Goal: Task Accomplishment & Management: Complete application form

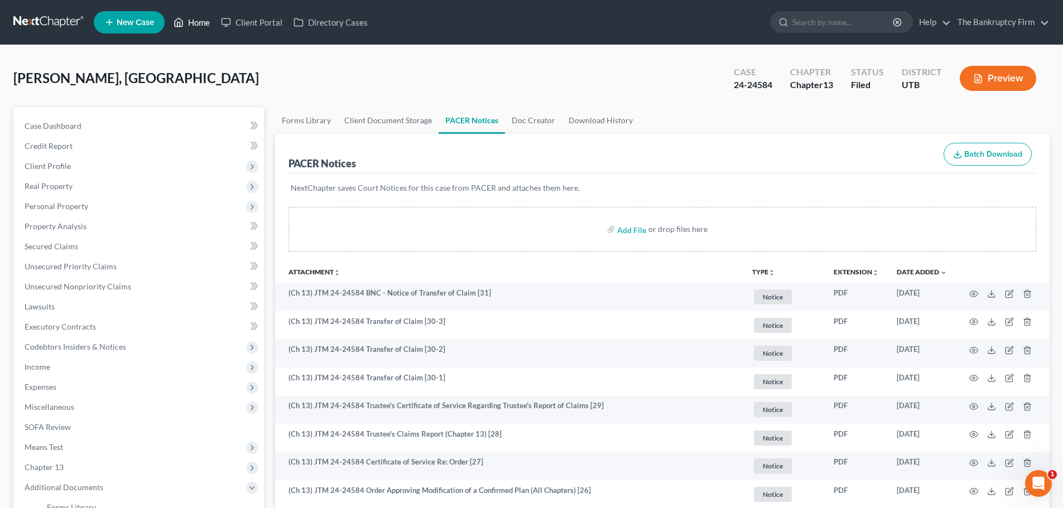
click at [186, 18] on link "Home" at bounding box center [191, 22] width 47 height 20
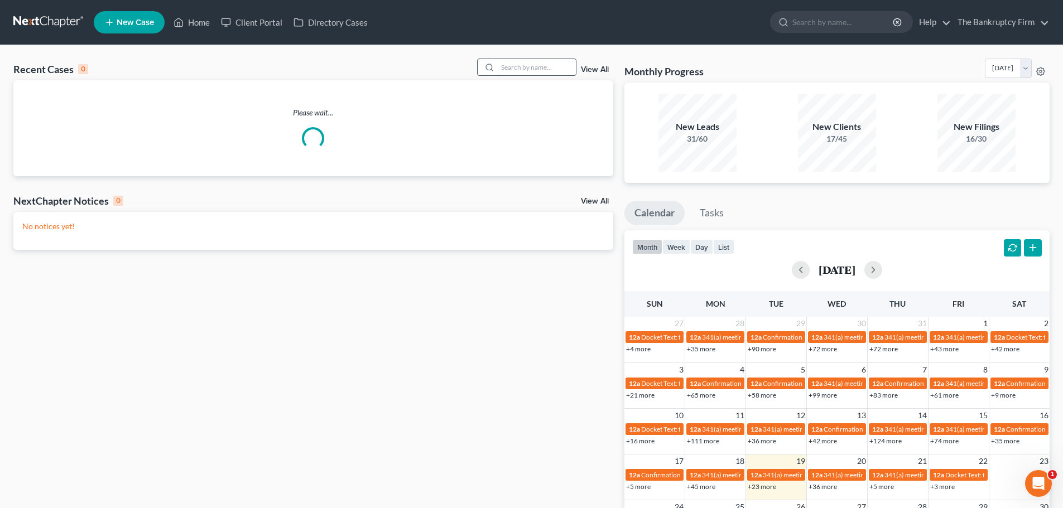
click at [537, 65] on input "search" at bounding box center [537, 67] width 78 height 16
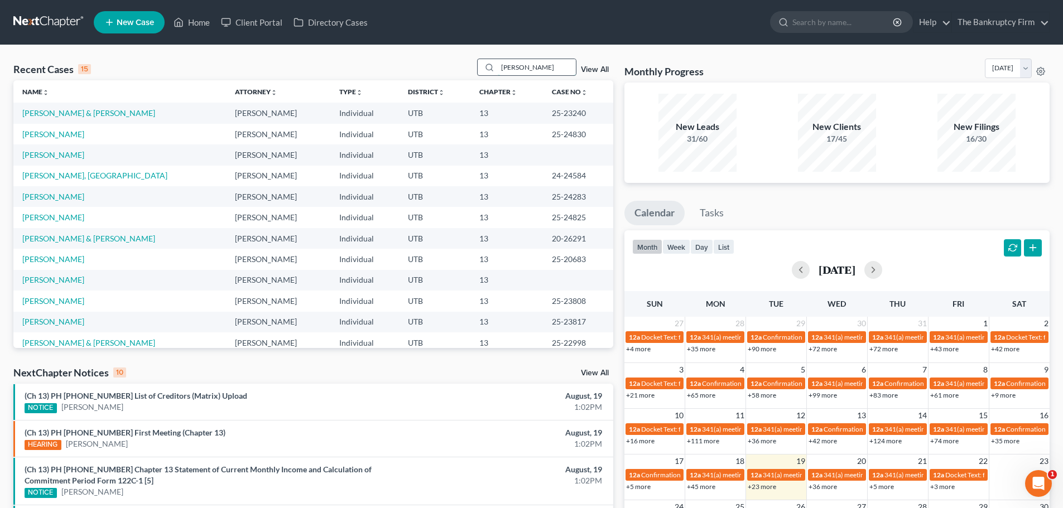
type input "[PERSON_NAME]"
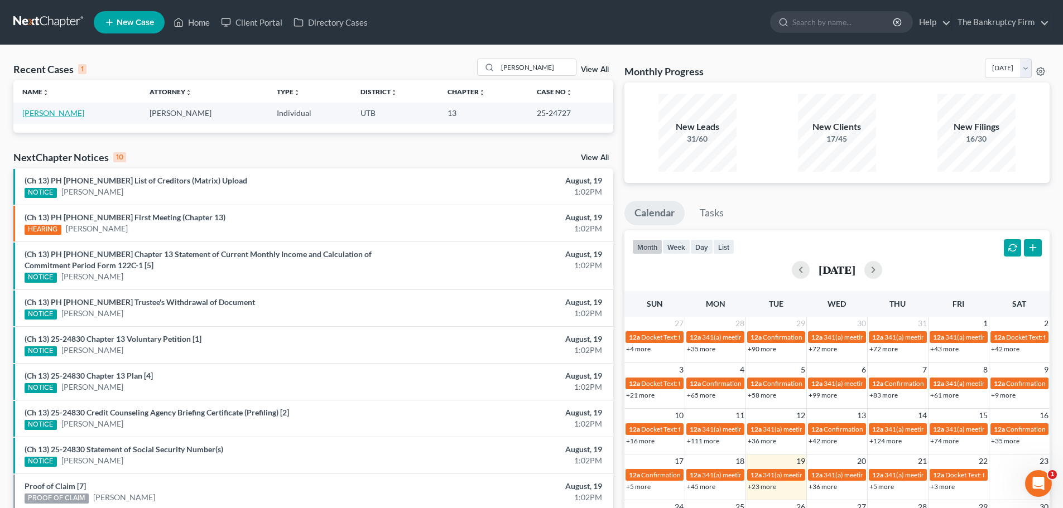
click at [52, 112] on link "[PERSON_NAME]" at bounding box center [53, 112] width 62 height 9
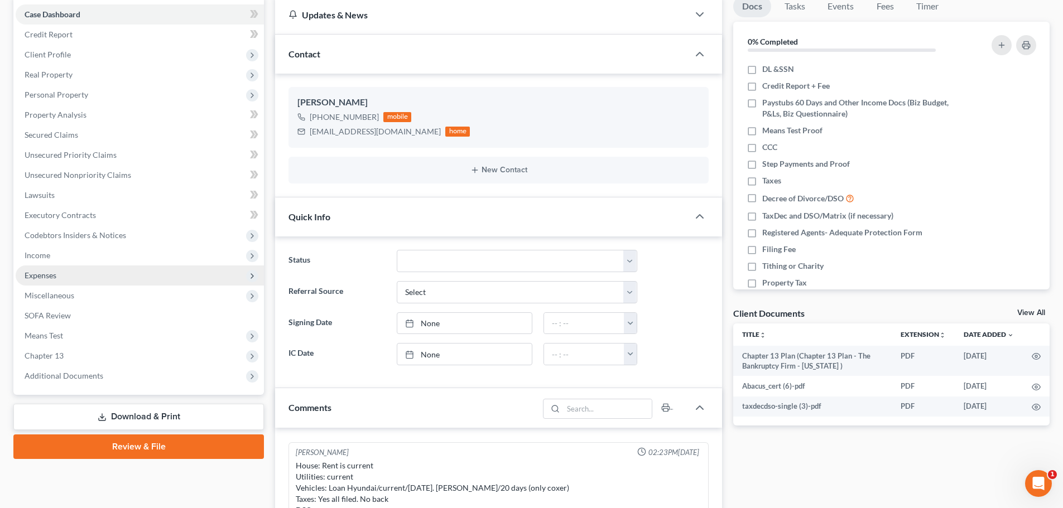
scroll to position [56, 0]
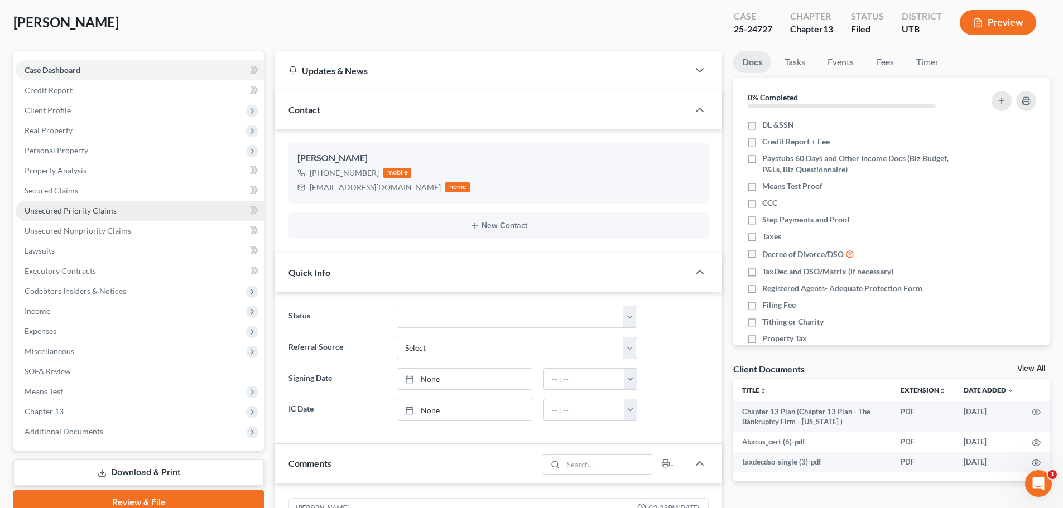
click at [88, 211] on span "Unsecured Priority Claims" at bounding box center [71, 210] width 92 height 9
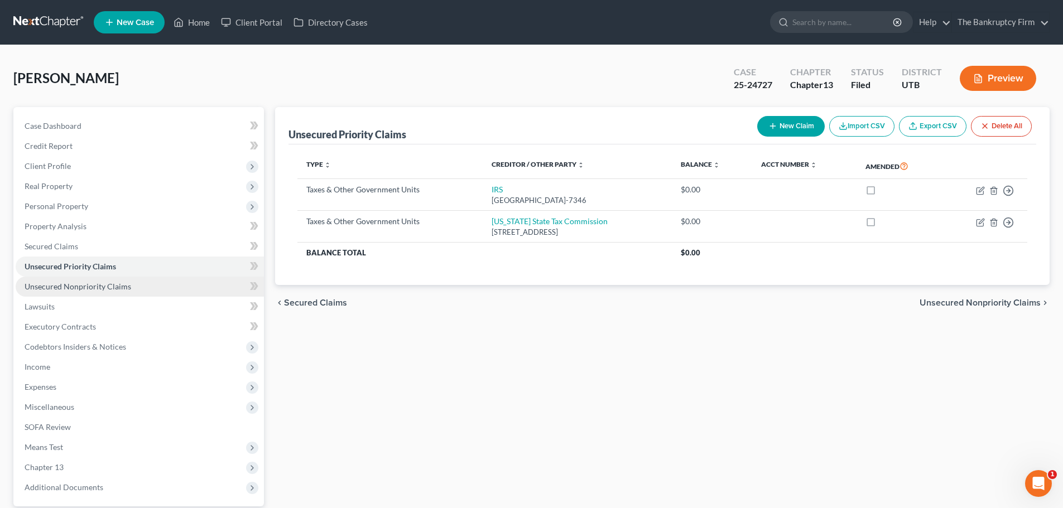
click at [213, 289] on link "Unsecured Nonpriority Claims" at bounding box center [140, 287] width 248 height 20
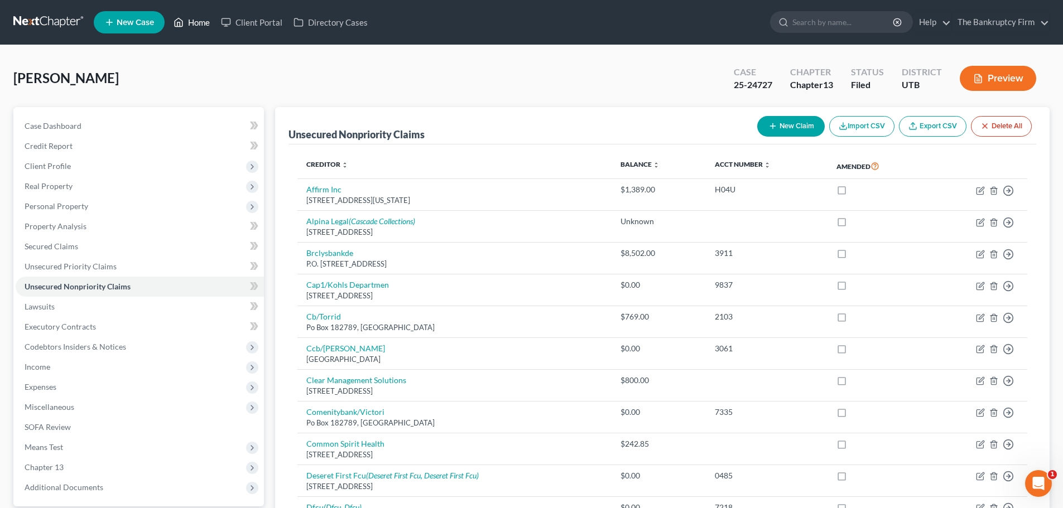
click at [194, 25] on link "Home" at bounding box center [191, 22] width 47 height 20
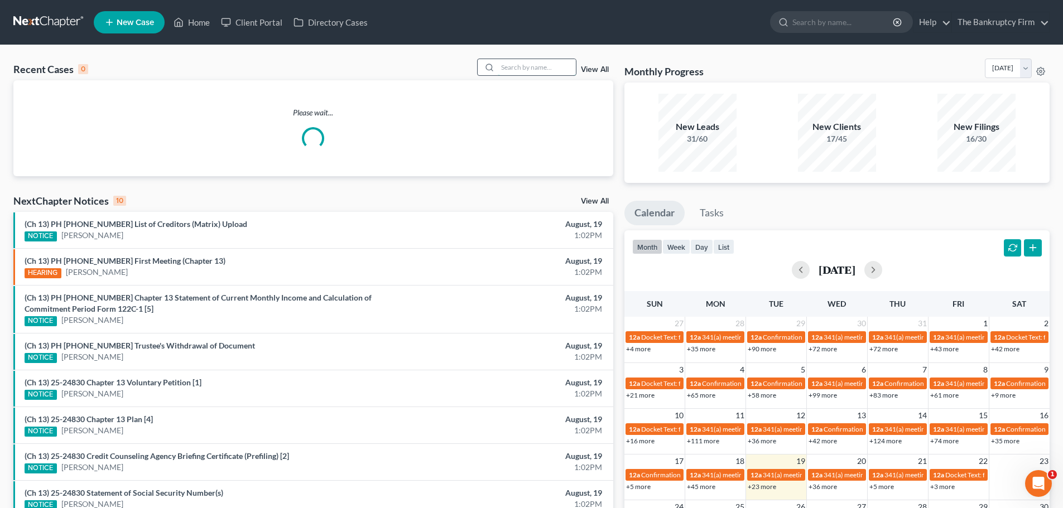
click at [529, 66] on input "search" at bounding box center [537, 67] width 78 height 16
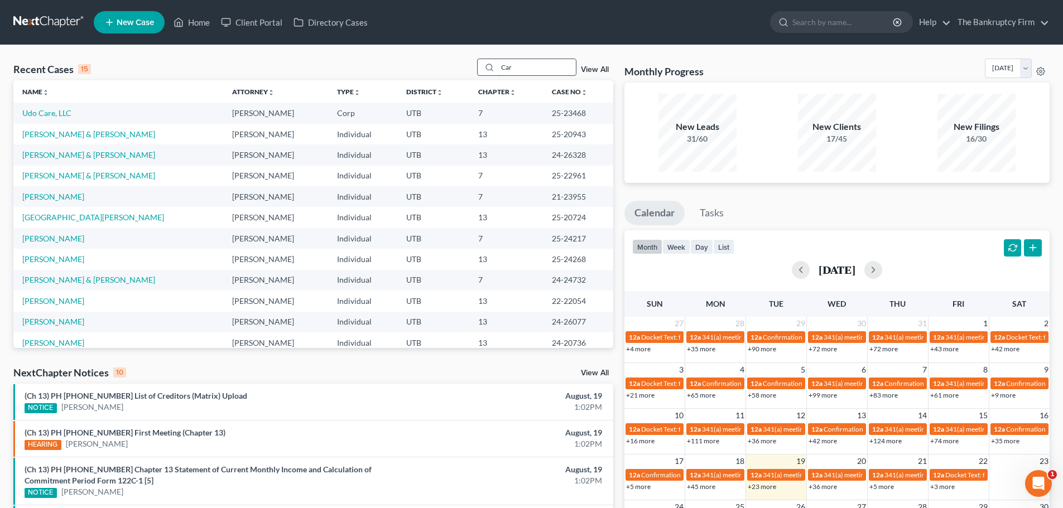
click at [532, 71] on input "Car" at bounding box center [537, 67] width 78 height 16
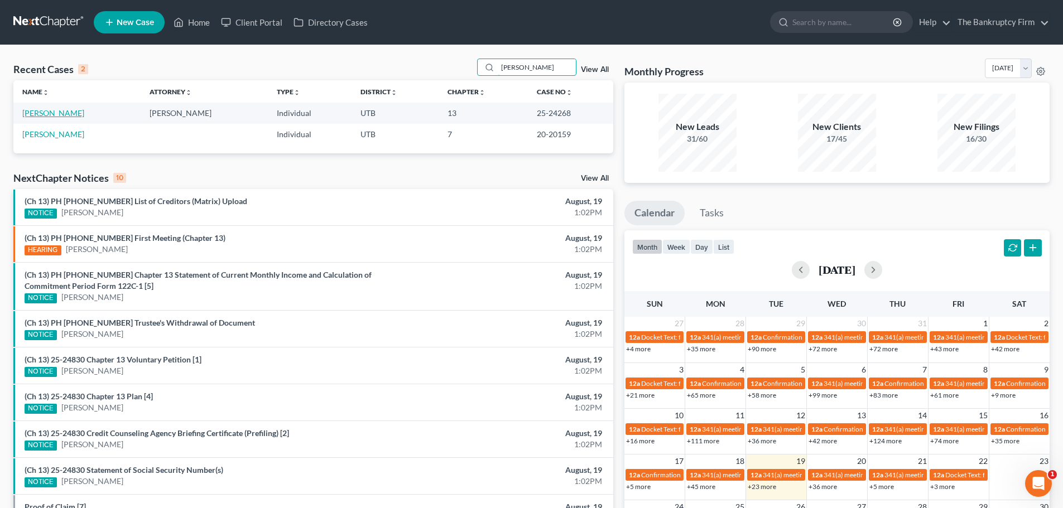
type input "[PERSON_NAME]"
click at [66, 114] on link "[PERSON_NAME]" at bounding box center [53, 112] width 62 height 9
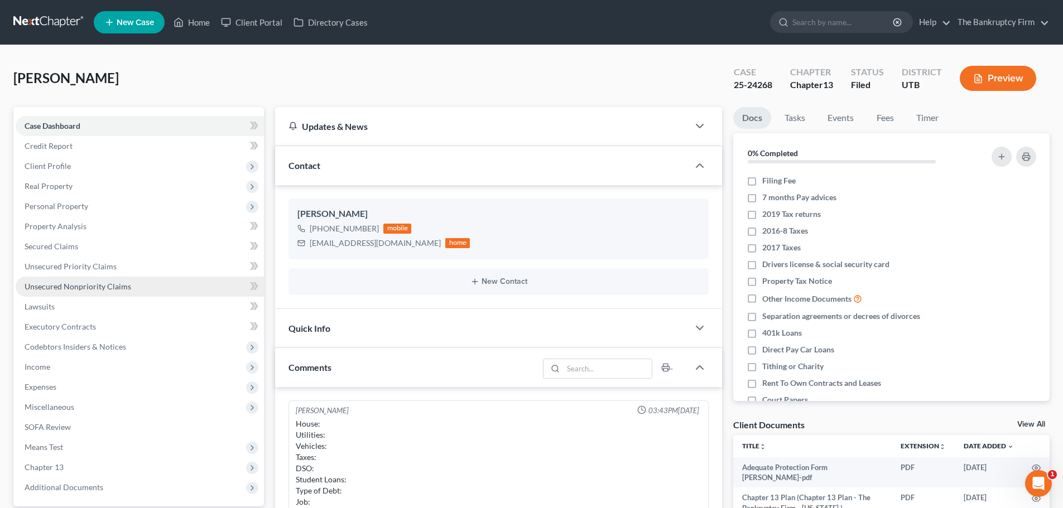
click at [182, 281] on link "Unsecured Nonpriority Claims" at bounding box center [140, 287] width 248 height 20
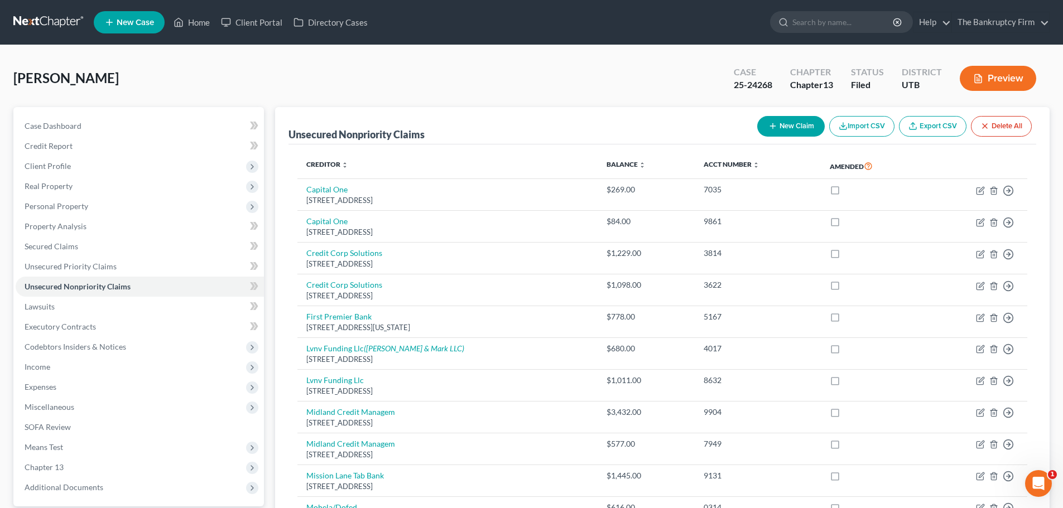
click at [785, 123] on button "New Claim" at bounding box center [791, 126] width 68 height 21
select select "0"
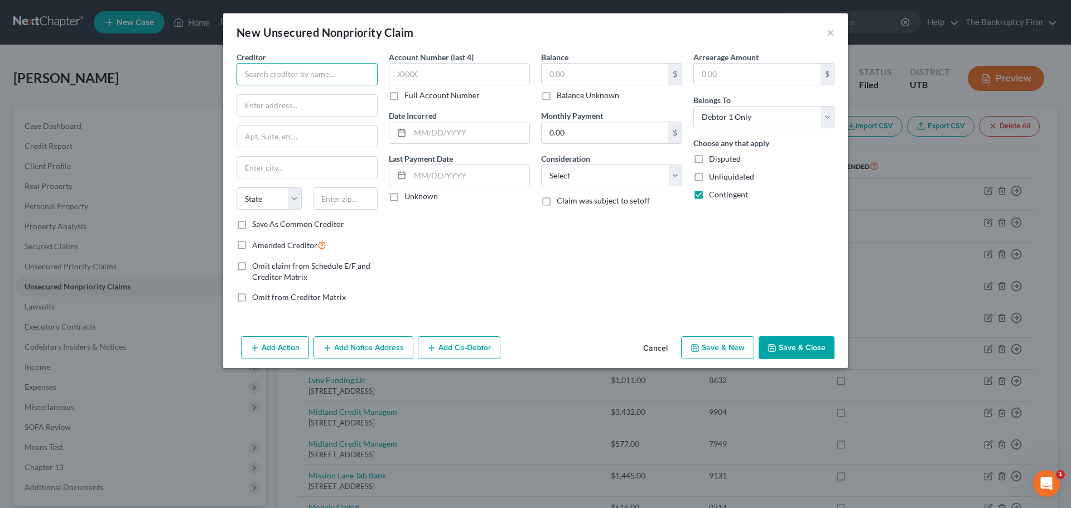
click at [341, 76] on input "text" at bounding box center [307, 74] width 141 height 22
click at [653, 351] on button "Cancel" at bounding box center [655, 349] width 42 height 22
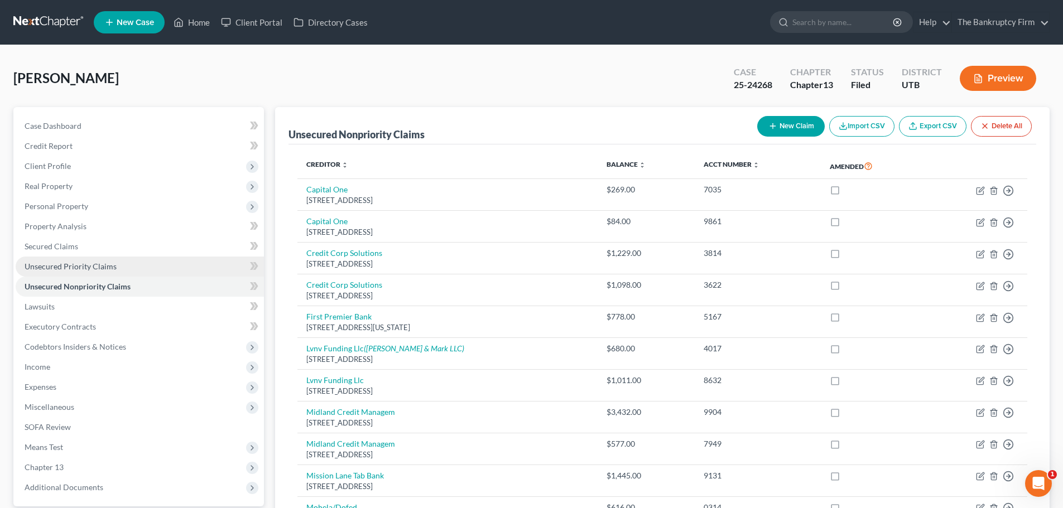
click at [108, 275] on link "Unsecured Priority Claims" at bounding box center [140, 267] width 248 height 20
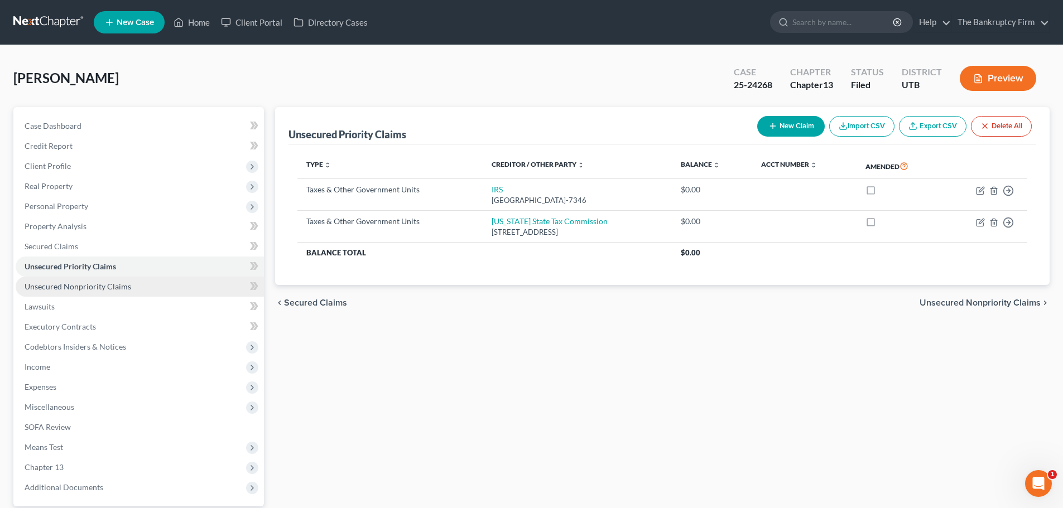
click at [102, 285] on span "Unsecured Nonpriority Claims" at bounding box center [78, 286] width 107 height 9
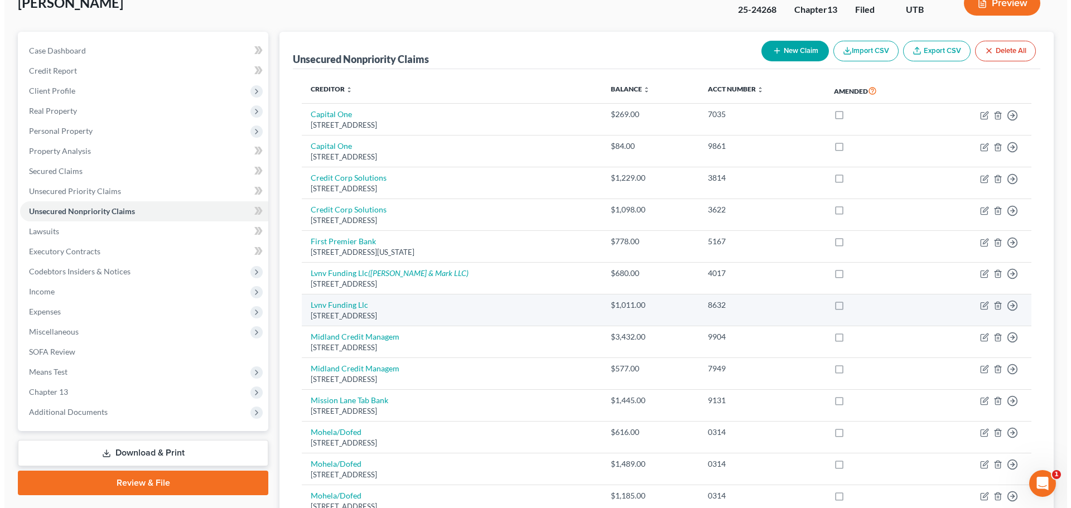
scroll to position [56, 0]
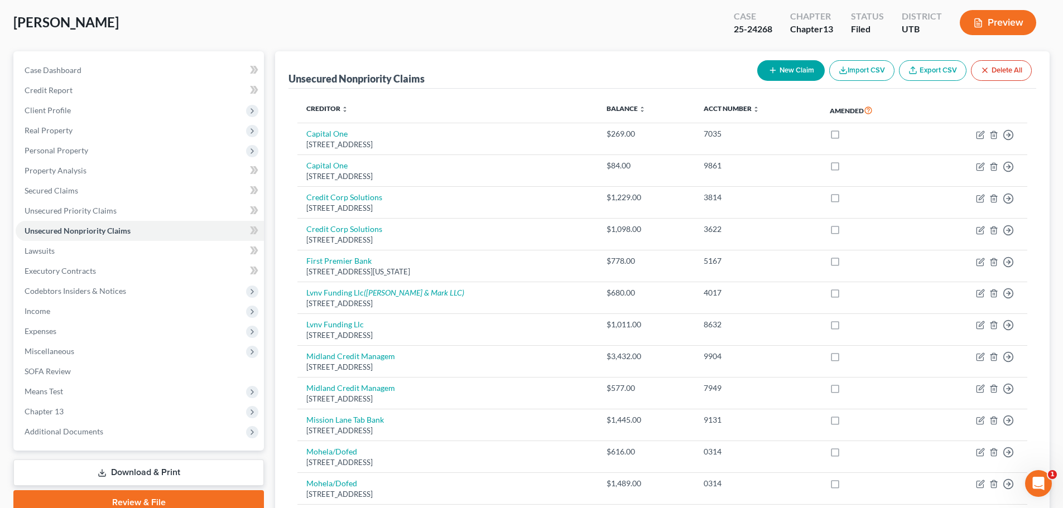
click at [768, 67] on icon "button" at bounding box center [772, 70] width 9 height 9
select select "0"
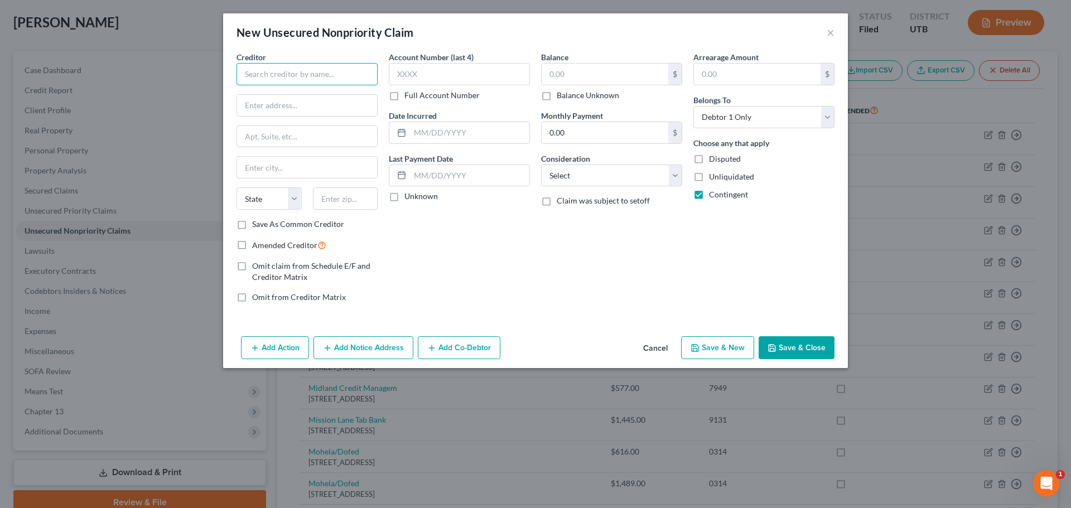
click at [319, 83] on input "text" at bounding box center [307, 74] width 141 height 22
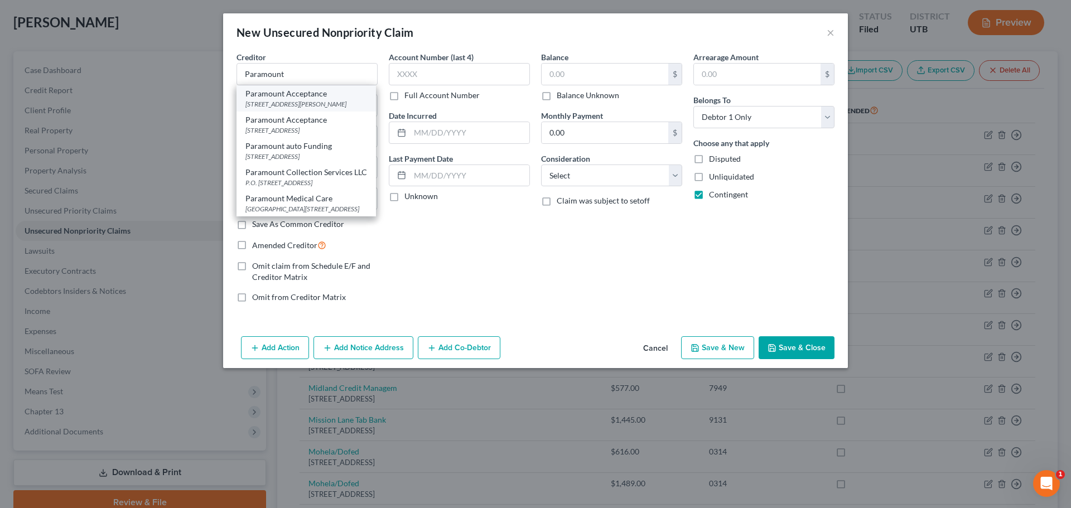
click at [349, 104] on div "[STREET_ADDRESS][PERSON_NAME]" at bounding box center [306, 103] width 122 height 9
type input "Paramount Acceptance"
type input "[STREET_ADDRESS][PERSON_NAME]"
type input "[GEOGRAPHIC_DATA]"
select select "46"
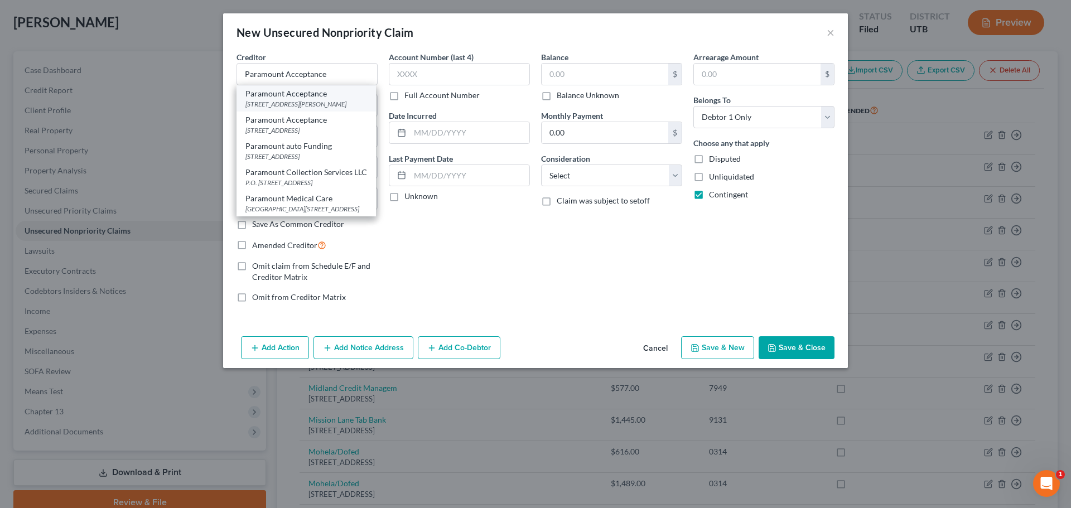
type input "84117-0000"
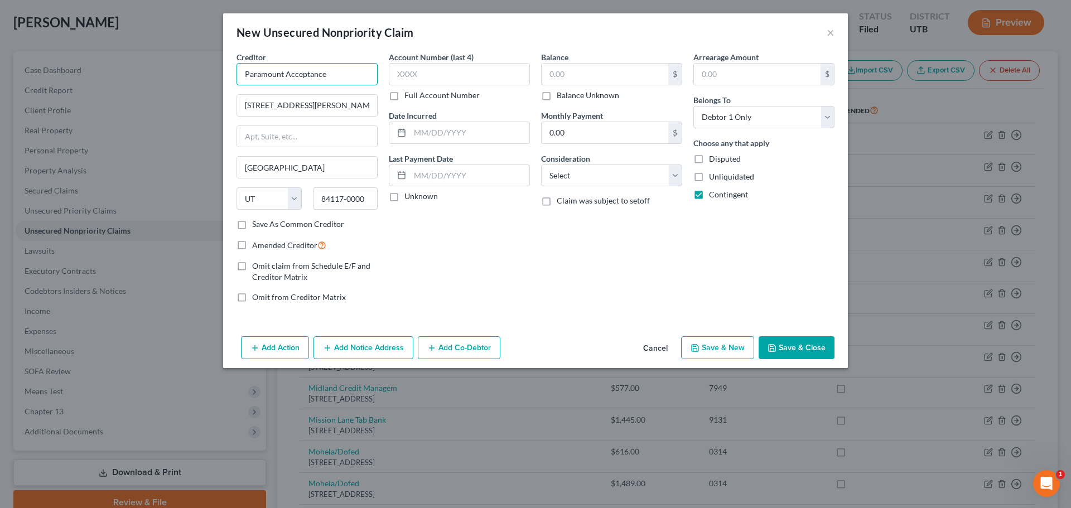
click at [340, 79] on input "Paramount Acceptance" at bounding box center [307, 74] width 141 height 22
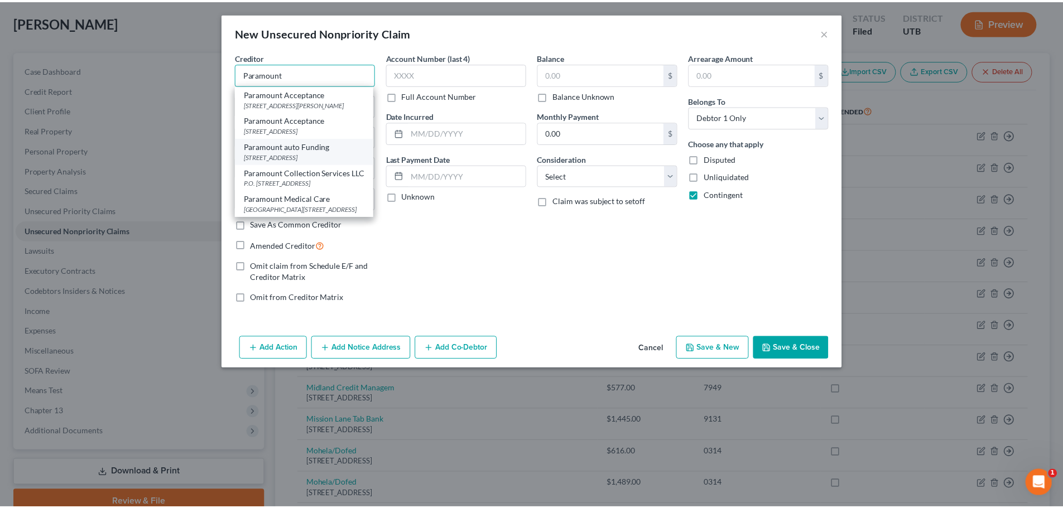
scroll to position [0, 0]
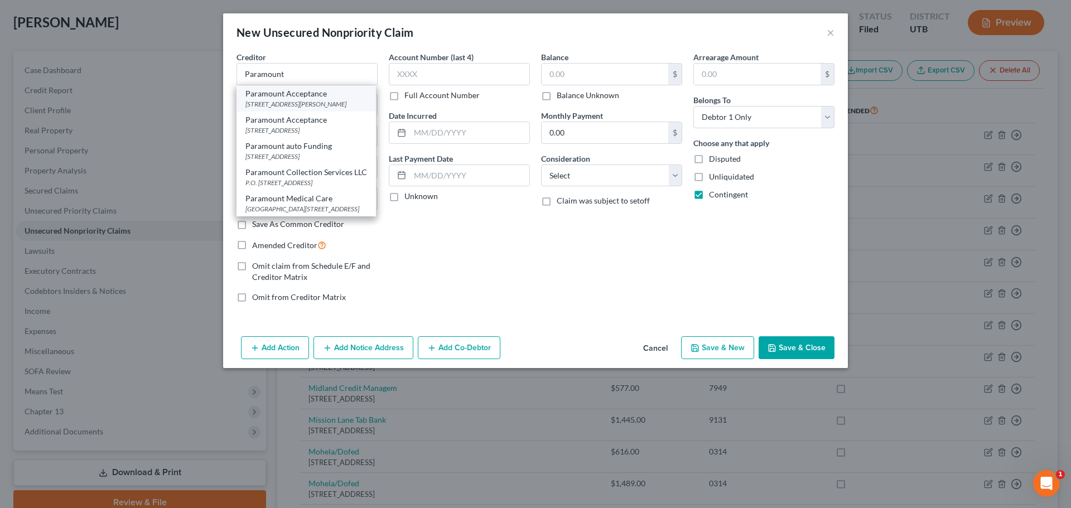
click at [307, 109] on div "[STREET_ADDRESS][PERSON_NAME]" at bounding box center [306, 103] width 122 height 9
type input "Paramount Acceptance"
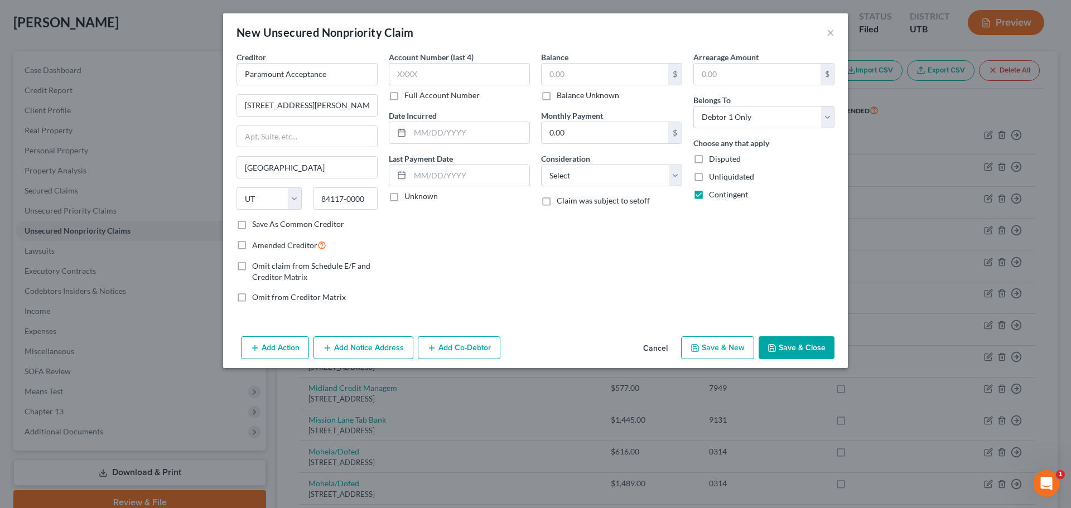
click at [447, 243] on div "Account Number (last 4) Full Account Number Date Incurred Last Payment Date Unk…" at bounding box center [459, 181] width 152 height 261
click at [550, 79] on input "text" at bounding box center [605, 74] width 127 height 21
type input "130"
click at [557, 280] on div "Balance 130.00 $ Balance Unknown Balance Undetermined 130 $ Balance Unknown Mon…" at bounding box center [612, 181] width 152 height 261
click at [398, 132] on icon at bounding box center [401, 132] width 9 height 9
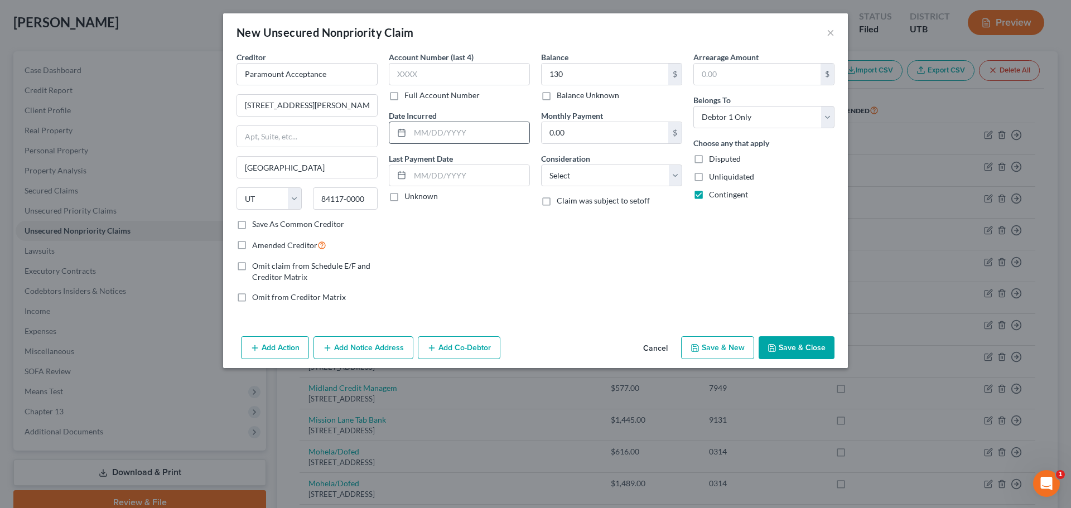
click at [405, 132] on line at bounding box center [401, 132] width 7 height 0
click at [428, 130] on input "text" at bounding box center [469, 132] width 119 height 21
type input "2025"
click at [566, 239] on div "Balance 130.00 $ Balance Unknown Balance Undetermined 130 $ Balance Unknown Mon…" at bounding box center [612, 181] width 152 height 261
click at [582, 173] on select "Select Cable / Satellite Services Collection Agency Credit Card Debt Debt Couns…" at bounding box center [611, 176] width 141 height 22
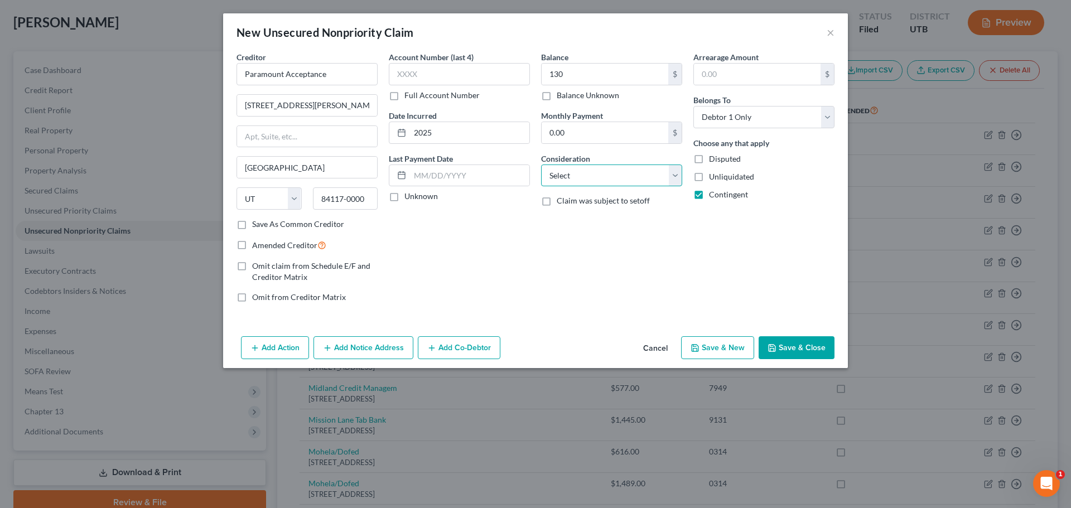
select select "1"
click at [541, 165] on select "Select Cable / Satellite Services Collection Agency Credit Card Debt Debt Couns…" at bounding box center [611, 176] width 141 height 22
click at [636, 273] on div "Balance 130.00 $ Balance Unknown Balance Undetermined 130 $ Balance Unknown Mon…" at bounding box center [612, 181] width 152 height 261
click at [809, 351] on button "Save & Close" at bounding box center [797, 347] width 76 height 23
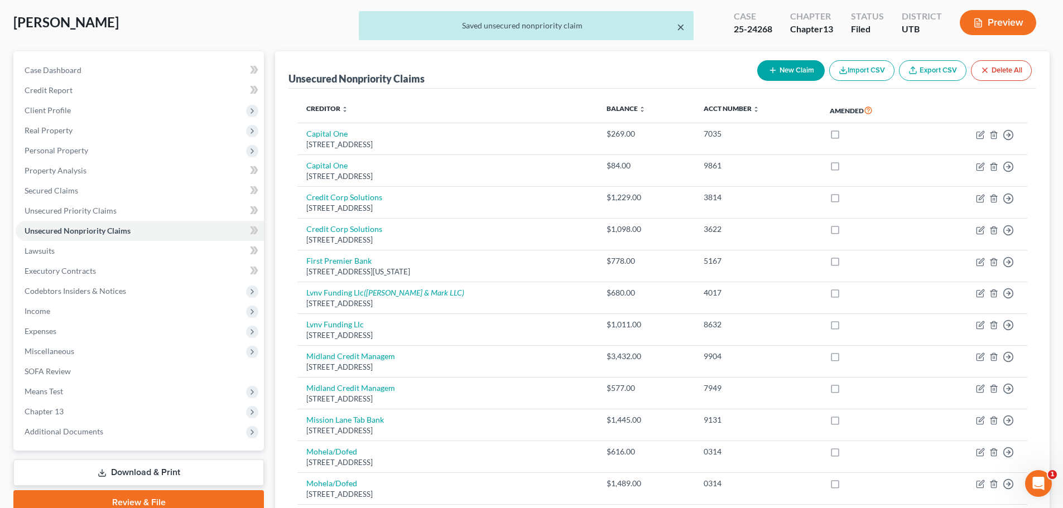
click at [678, 27] on button "×" at bounding box center [681, 26] width 8 height 13
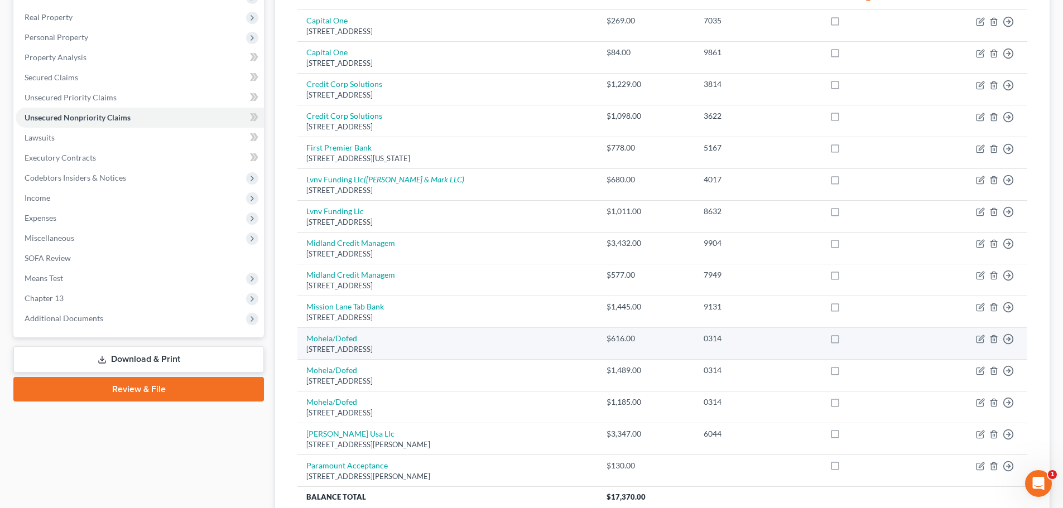
scroll to position [268, 0]
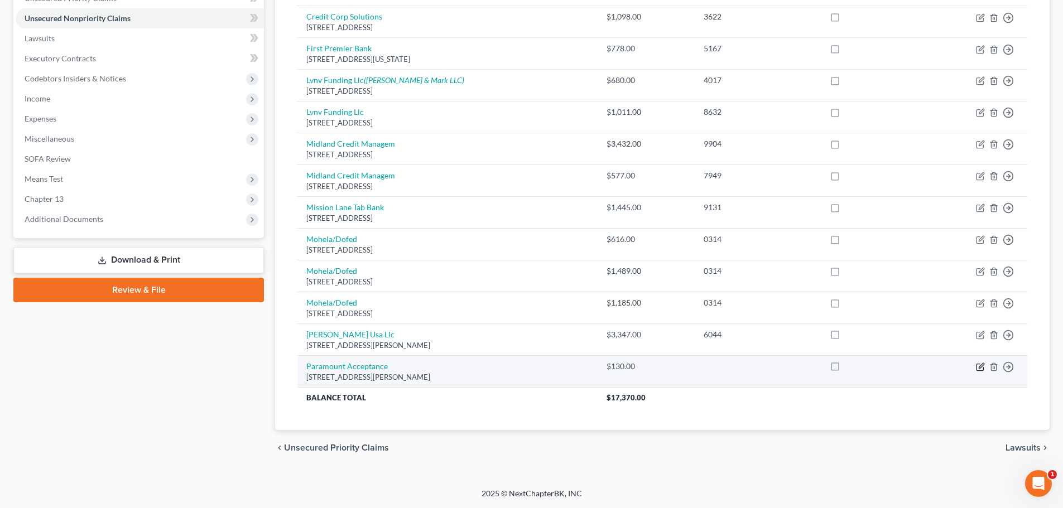
click at [982, 367] on icon "button" at bounding box center [981, 365] width 5 height 5
select select "46"
select select "1"
select select "0"
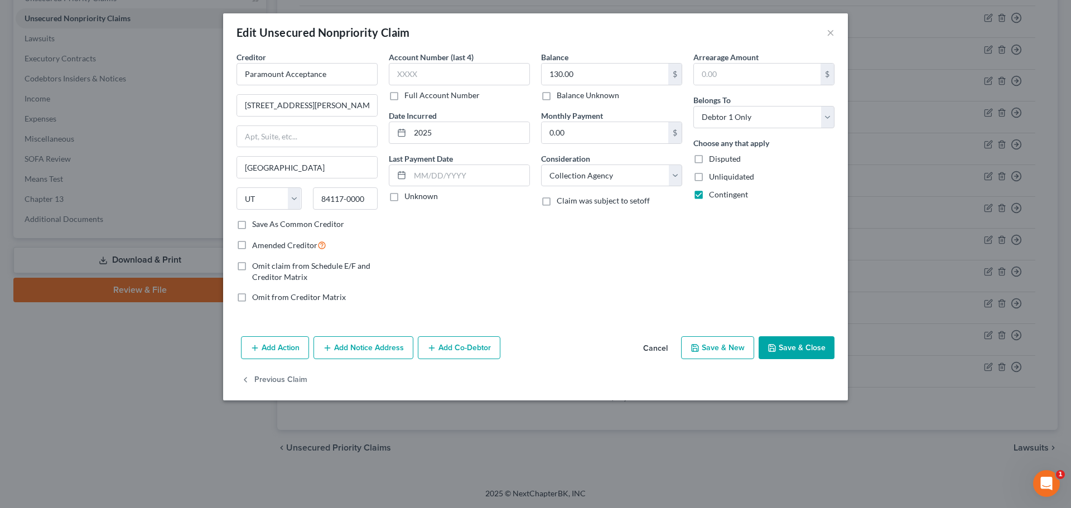
click at [777, 345] on icon "button" at bounding box center [772, 348] width 9 height 9
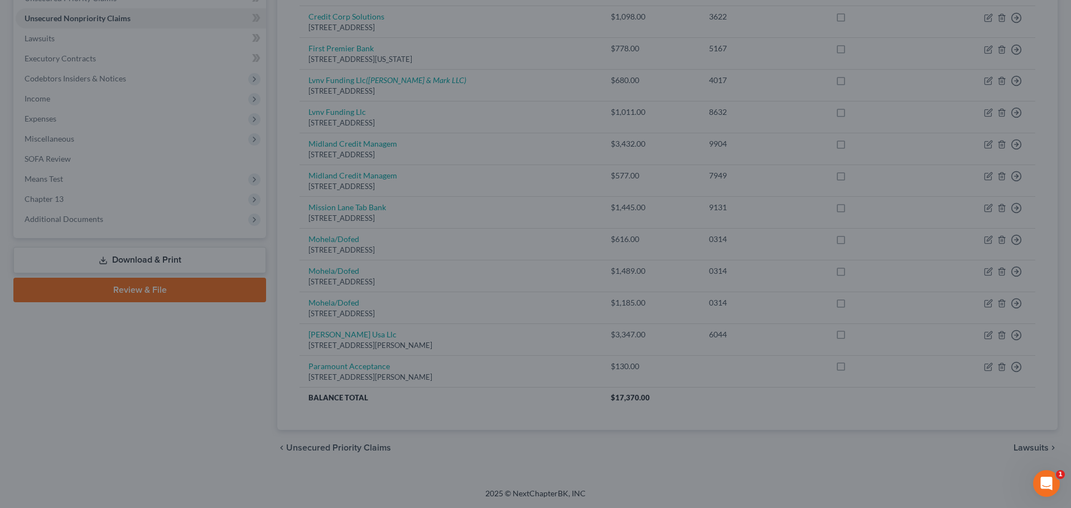
type input "0"
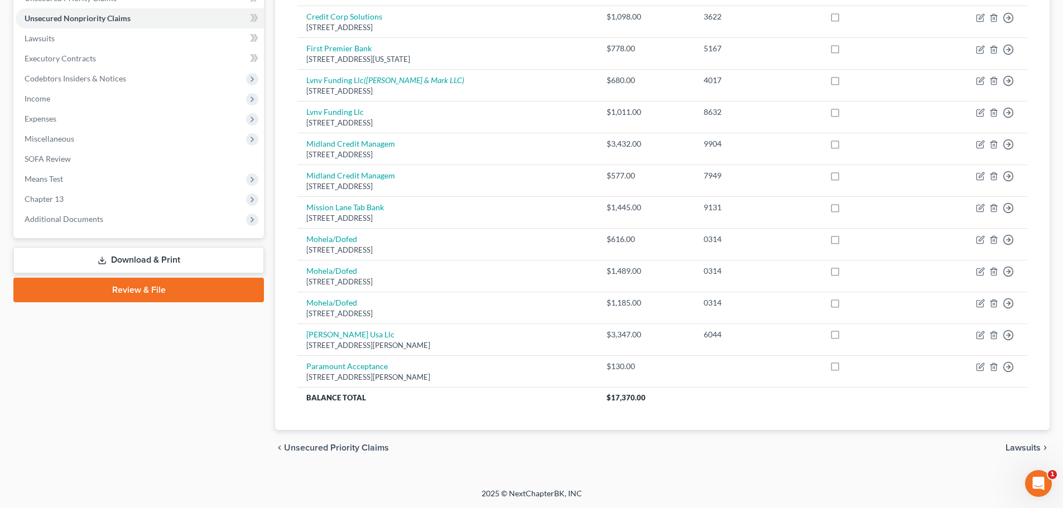
click at [158, 231] on div "Case Dashboard Payments Invoices Payments Payments Credit Report Client Profile…" at bounding box center [138, 38] width 250 height 399
click at [158, 226] on span "Additional Documents" at bounding box center [140, 219] width 248 height 20
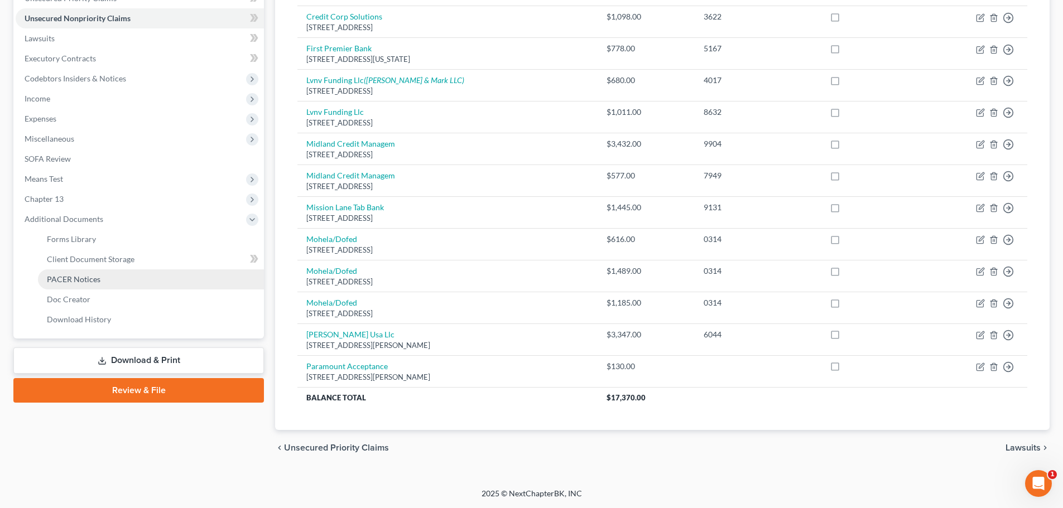
click at [104, 278] on link "PACER Notices" at bounding box center [151, 279] width 226 height 20
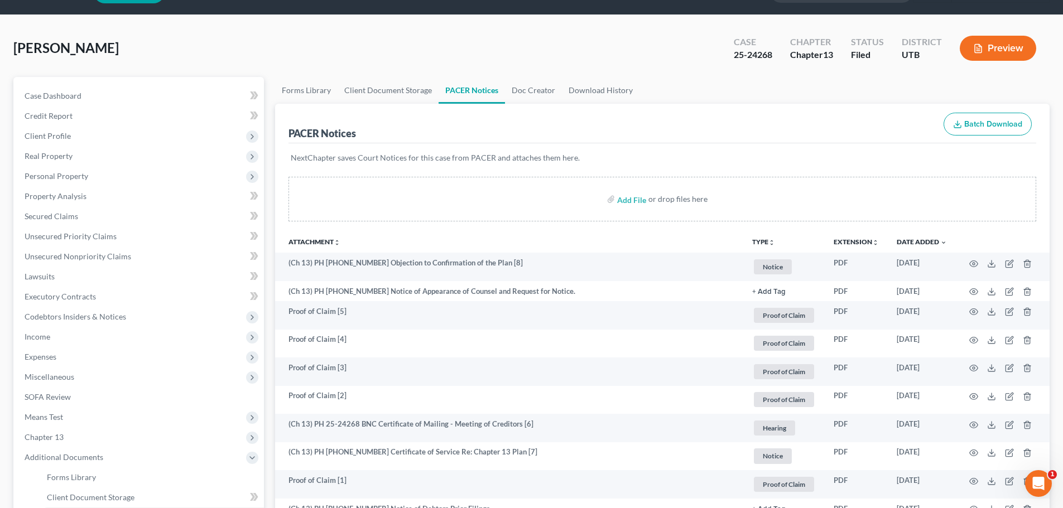
scroll to position [56, 0]
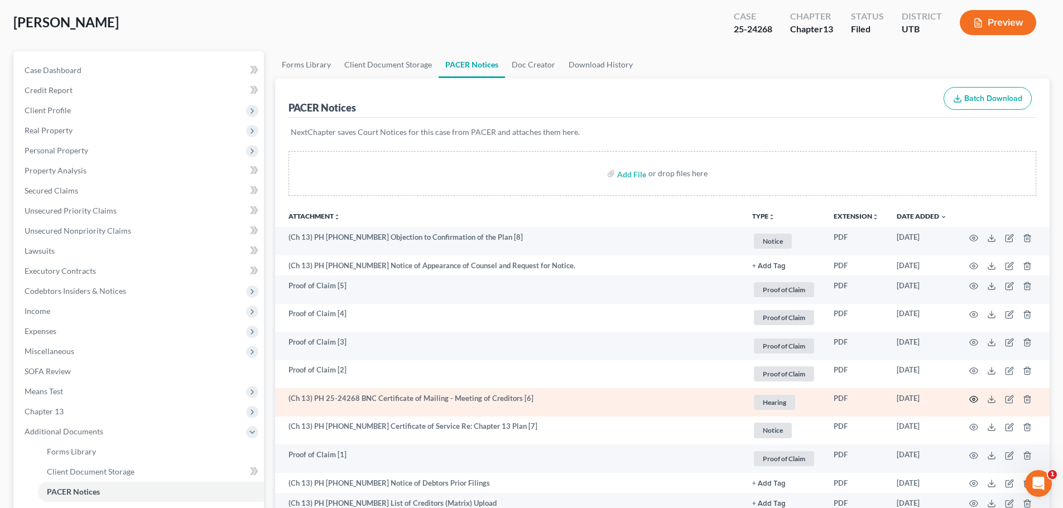
click at [976, 398] on icon "button" at bounding box center [973, 399] width 9 height 9
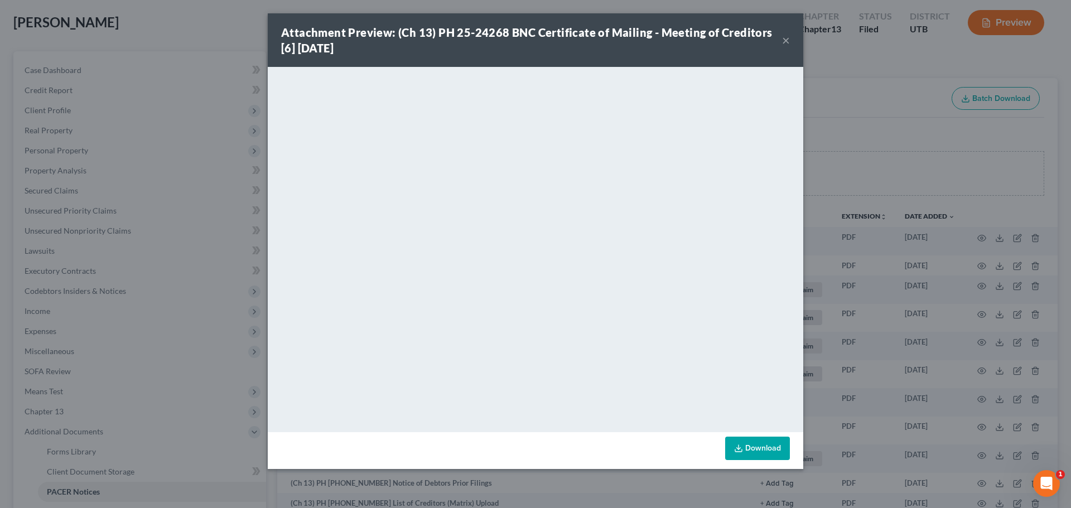
click at [782, 39] on div "Attachment Preview: (Ch 13) PH 25-24268 BNC Certificate of Mailing - Meeting of…" at bounding box center [531, 40] width 501 height 31
click at [783, 38] on button "×" at bounding box center [786, 39] width 8 height 13
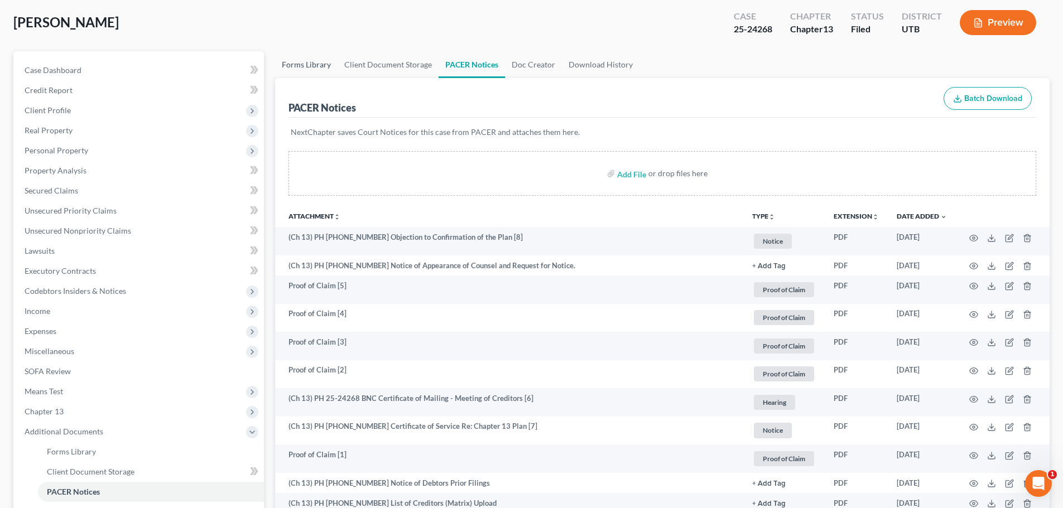
scroll to position [0, 0]
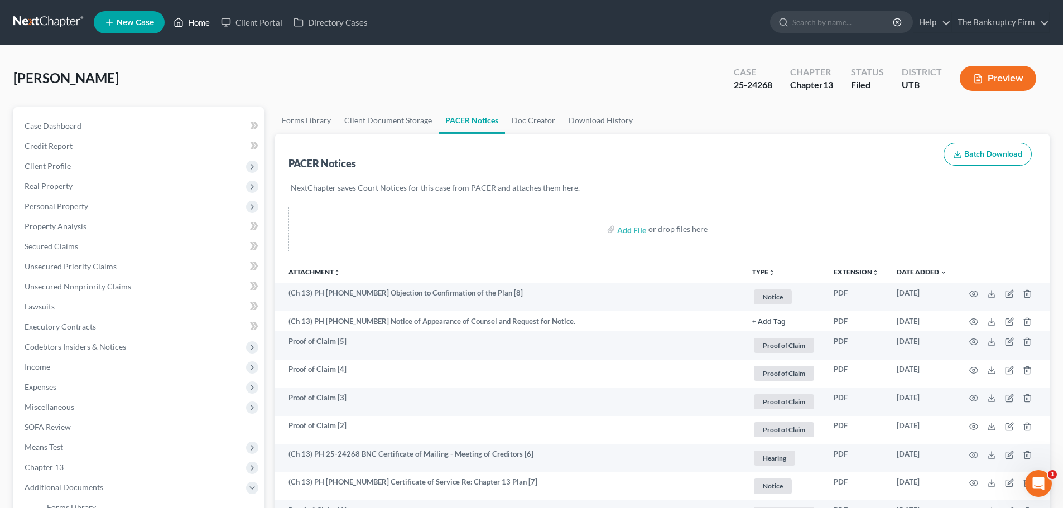
click at [185, 22] on link "Home" at bounding box center [191, 22] width 47 height 20
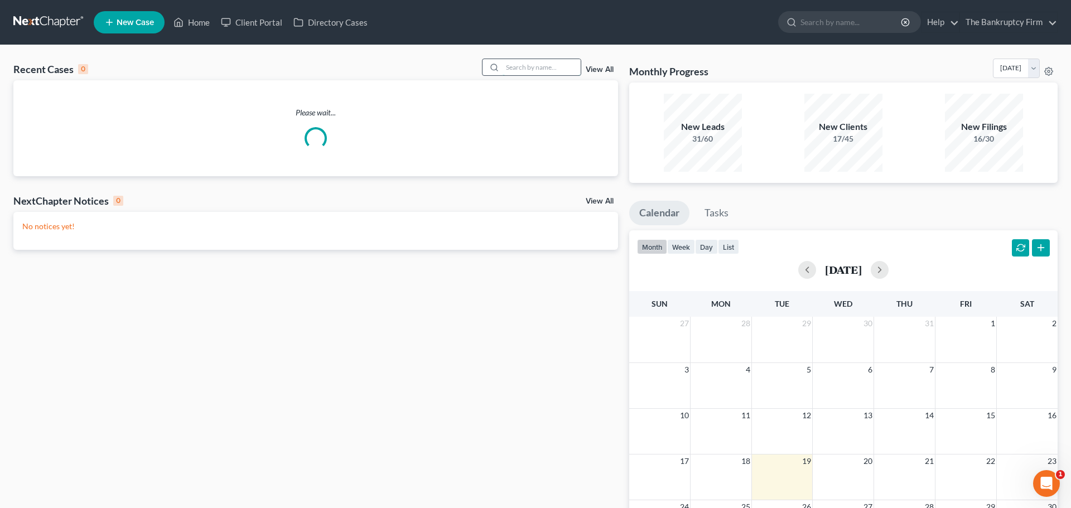
click at [532, 64] on input "search" at bounding box center [542, 67] width 78 height 16
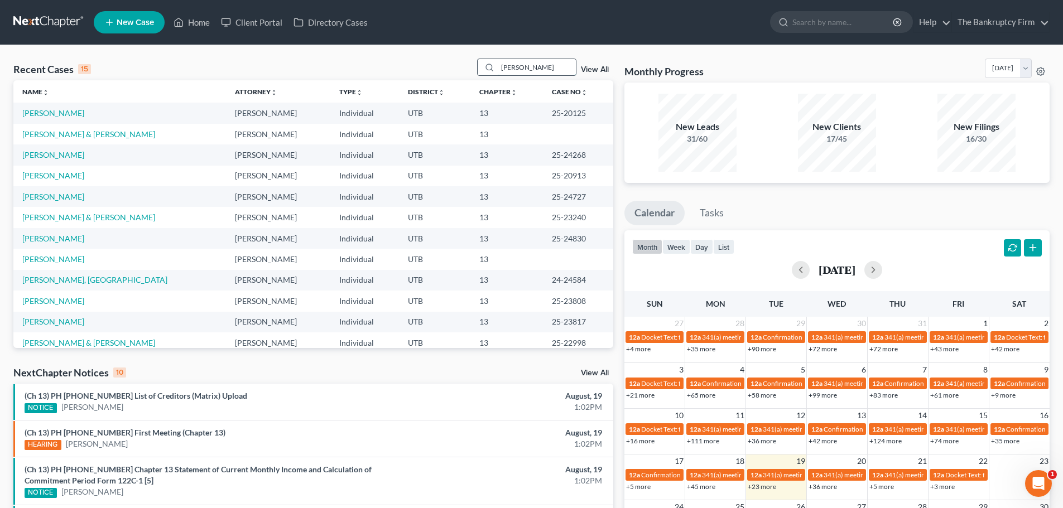
type input "[PERSON_NAME]"
click at [60, 152] on link "[PERSON_NAME]" at bounding box center [53, 154] width 62 height 9
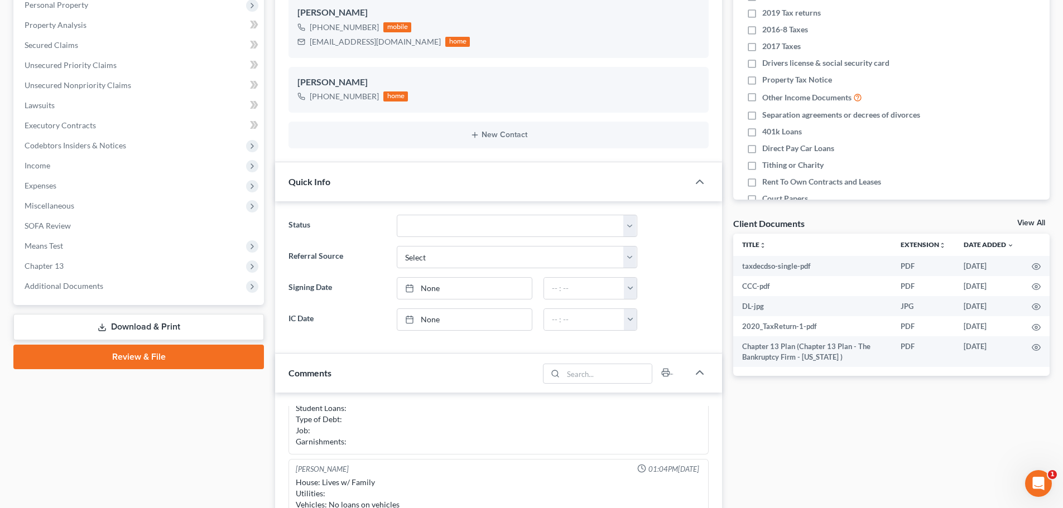
scroll to position [223, 0]
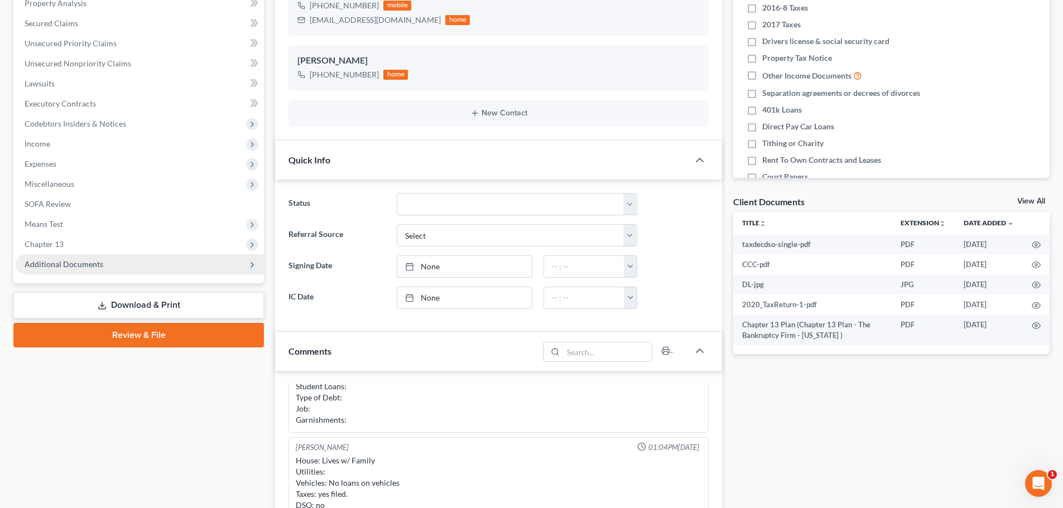
click at [113, 257] on span "Additional Documents" at bounding box center [140, 264] width 248 height 20
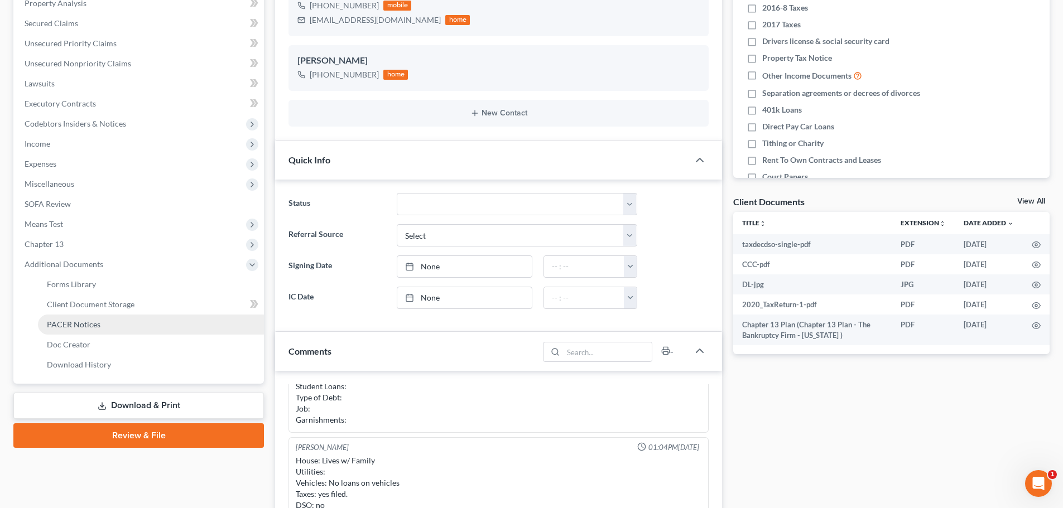
click at [73, 320] on span "PACER Notices" at bounding box center [74, 324] width 54 height 9
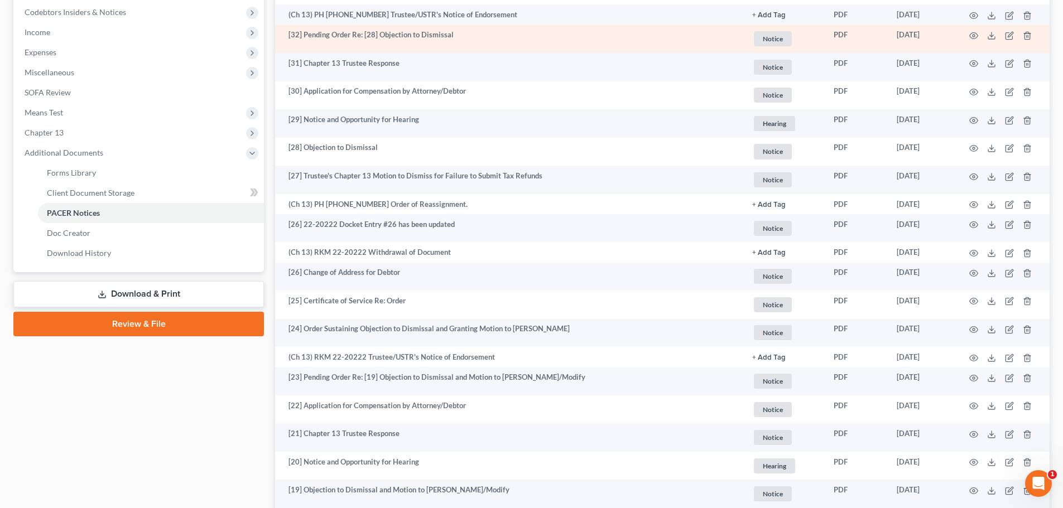
scroll to position [167, 0]
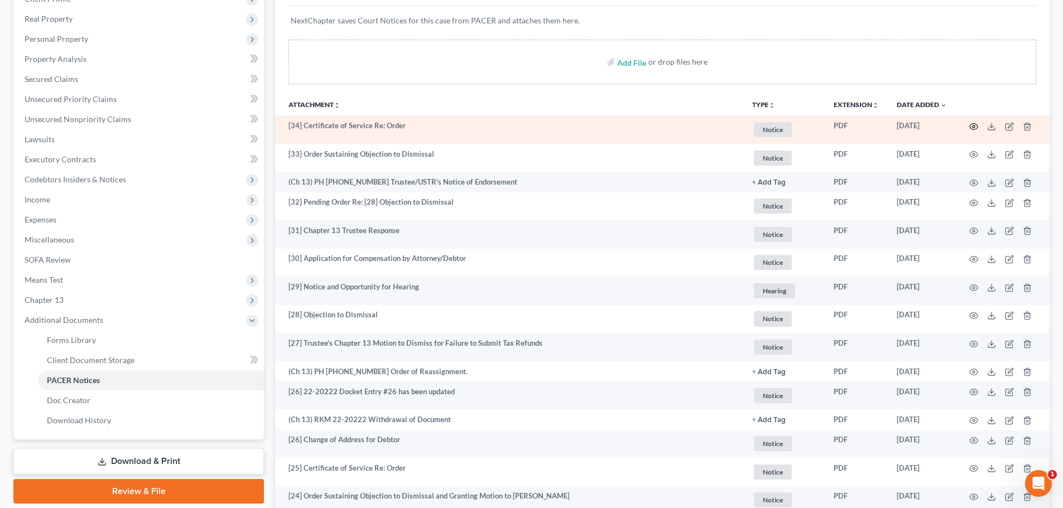
click at [971, 129] on icon "button" at bounding box center [973, 126] width 9 height 9
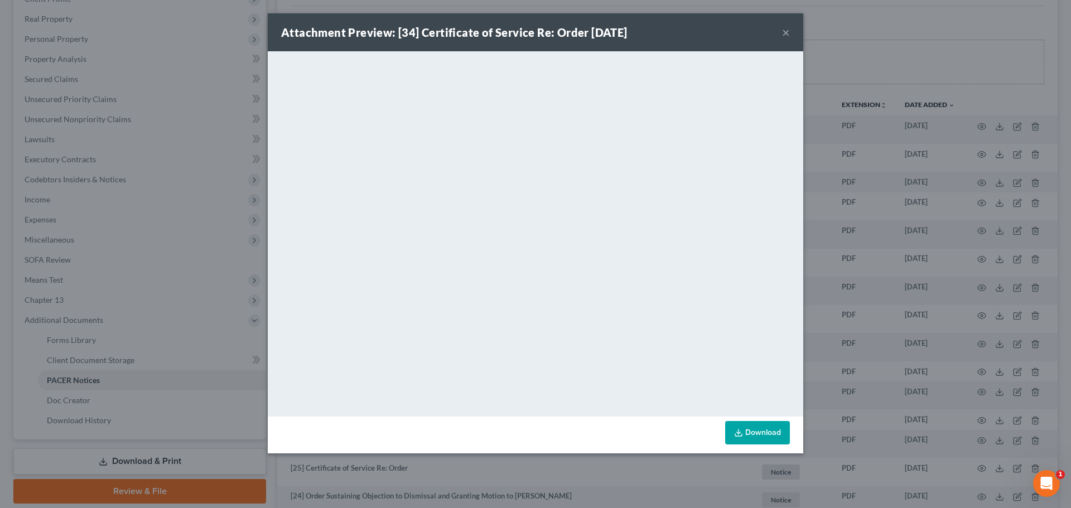
click at [785, 33] on button "×" at bounding box center [786, 32] width 8 height 13
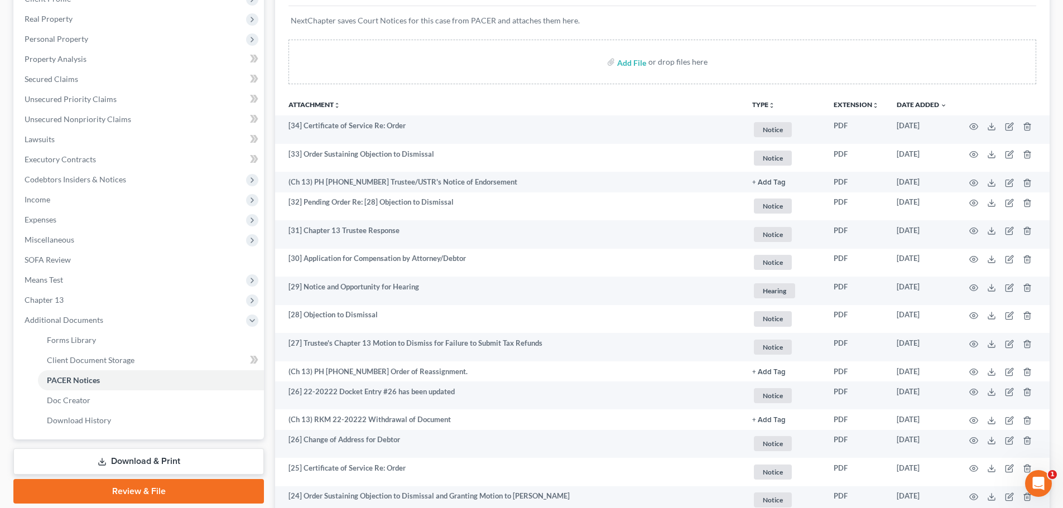
click at [815, 59] on div "Add File or drop files here" at bounding box center [662, 62] width 748 height 45
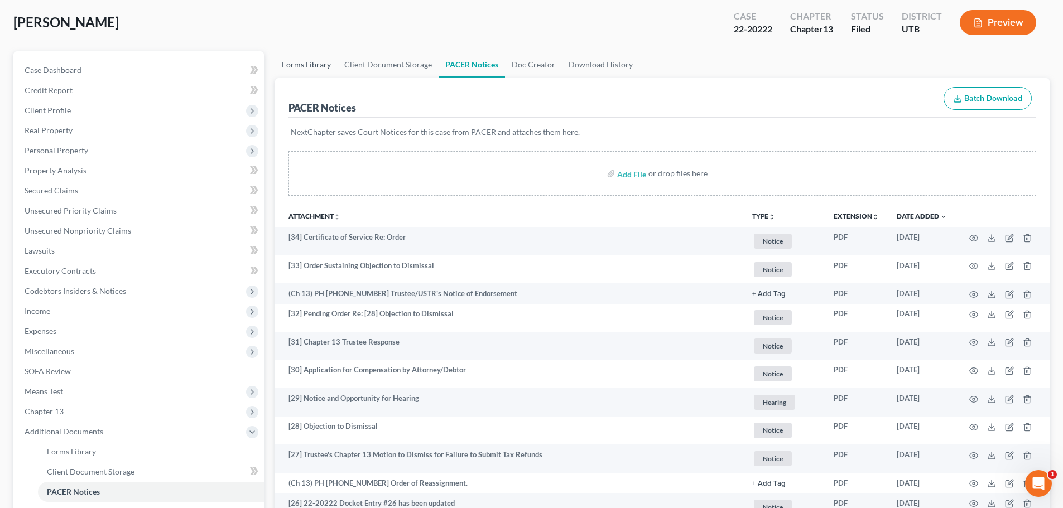
scroll to position [0, 0]
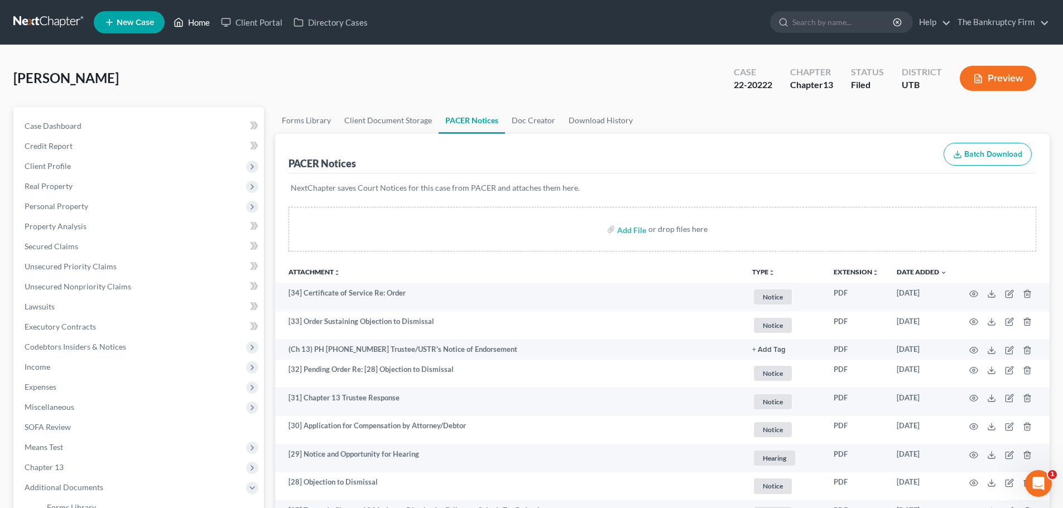
click at [188, 22] on link "Home" at bounding box center [191, 22] width 47 height 20
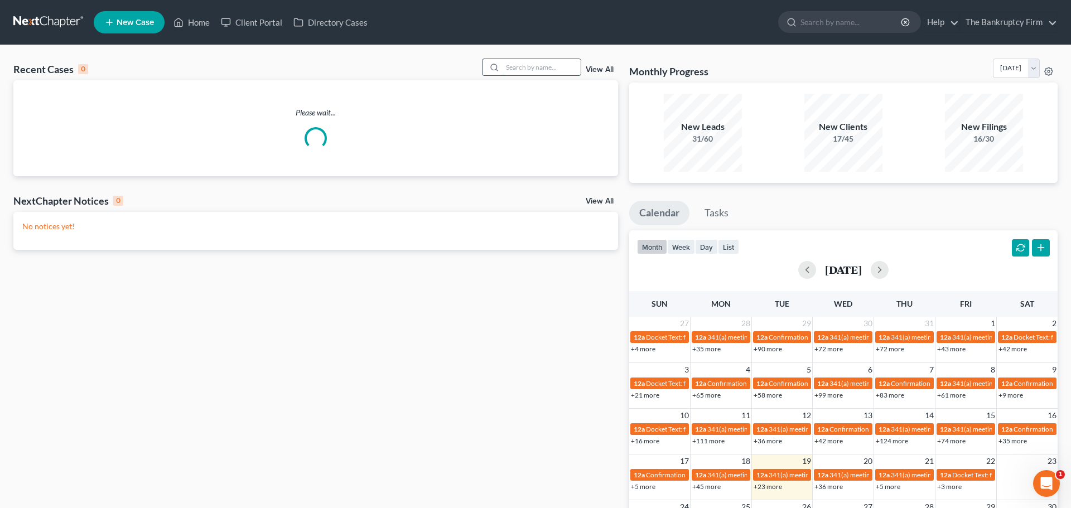
click at [517, 69] on input "search" at bounding box center [542, 67] width 78 height 16
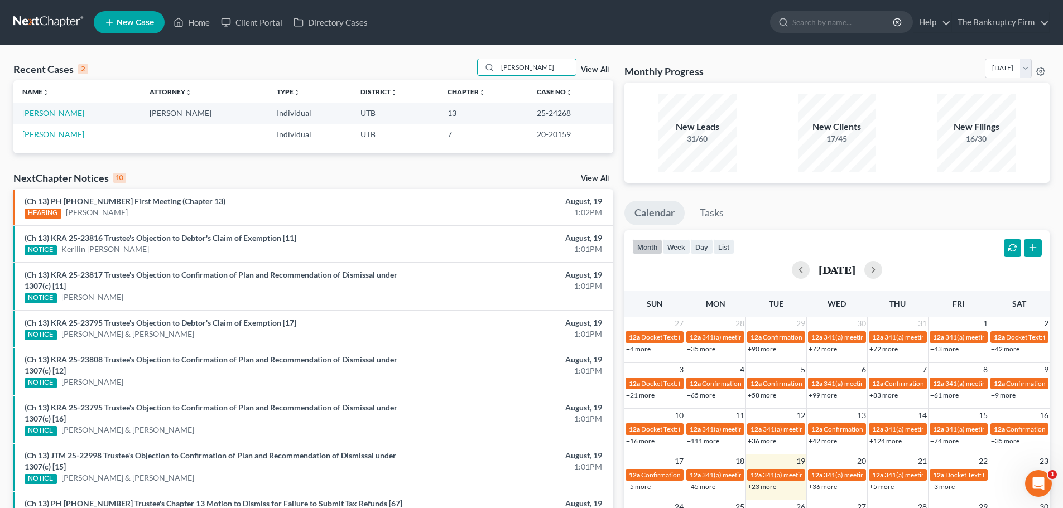
type input "[PERSON_NAME]"
click at [65, 114] on link "[PERSON_NAME]" at bounding box center [53, 112] width 62 height 9
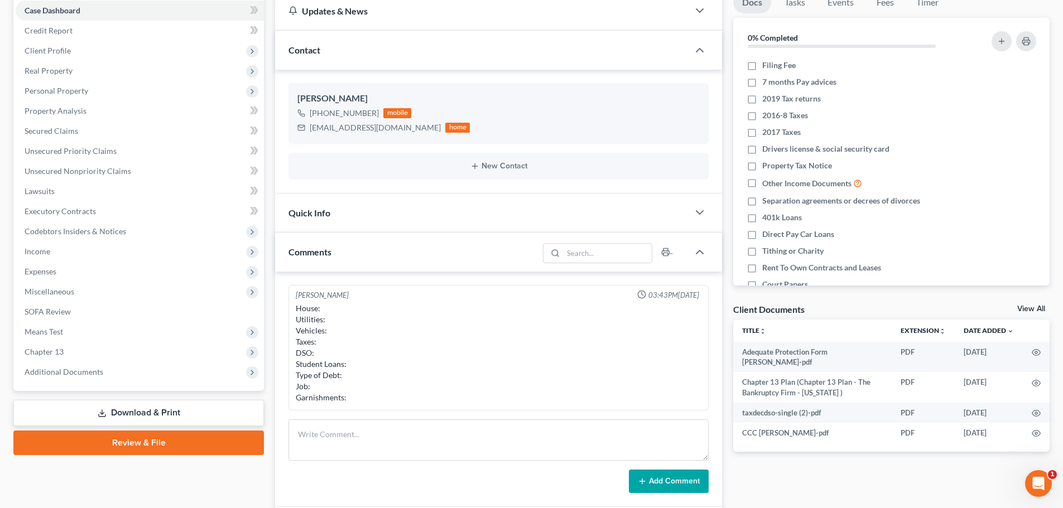
scroll to position [112, 0]
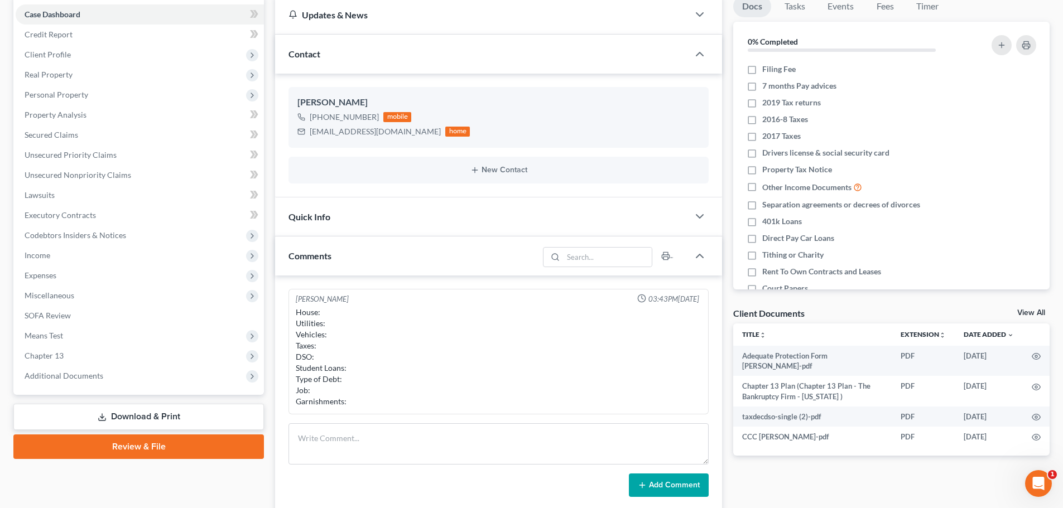
click at [138, 414] on link "Download & Print" at bounding box center [138, 417] width 250 height 26
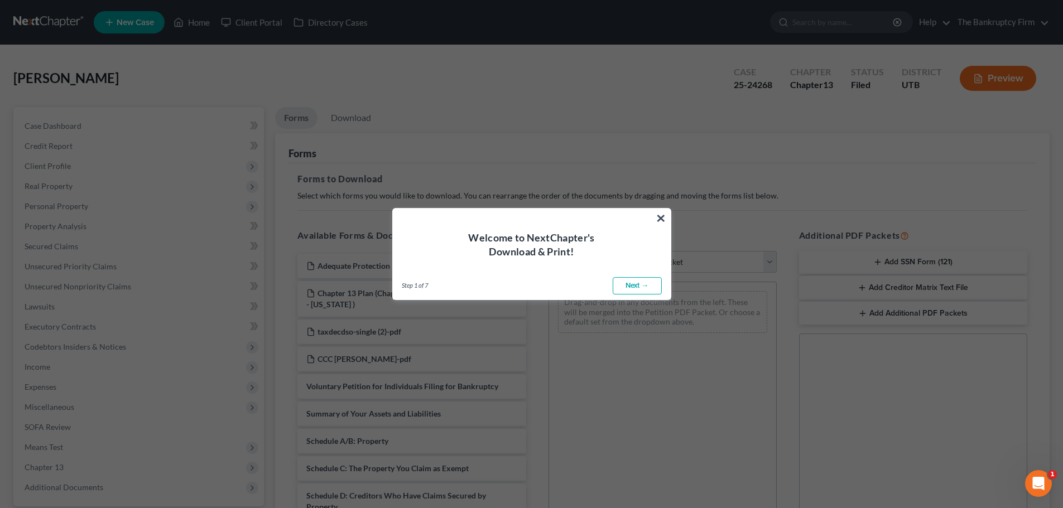
click at [636, 285] on link "Next →" at bounding box center [637, 286] width 49 height 18
select select "0"
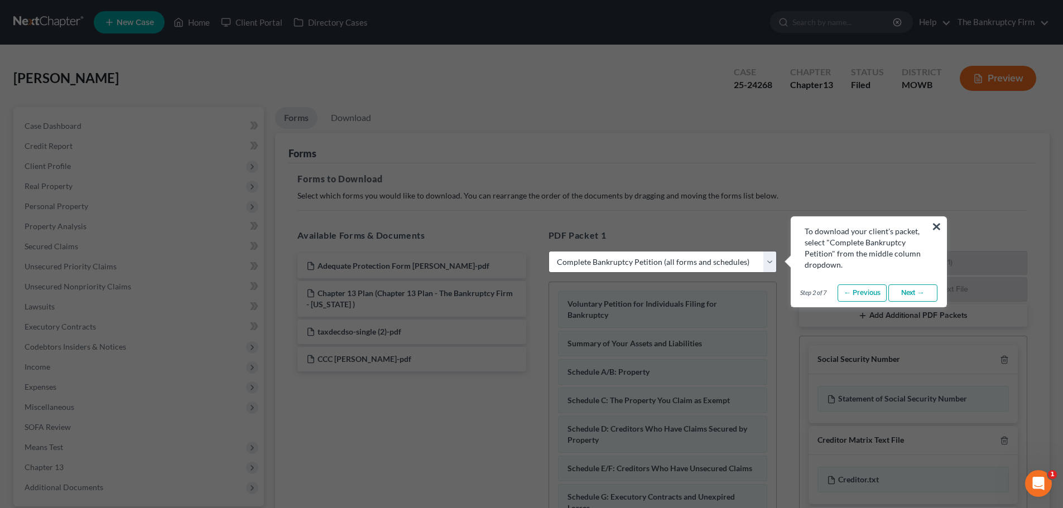
click at [914, 293] on link "Next →" at bounding box center [912, 294] width 49 height 18
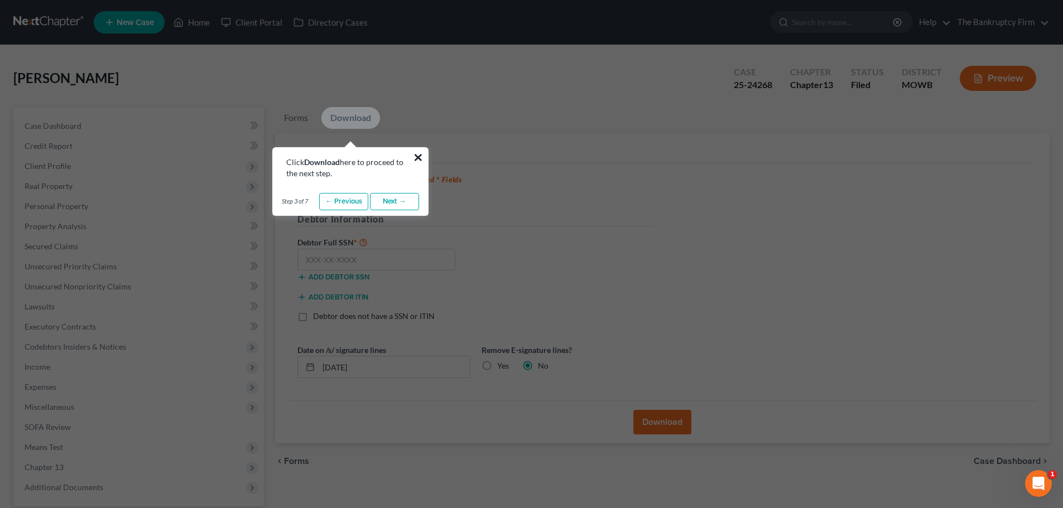
click at [419, 157] on button "×" at bounding box center [418, 157] width 11 height 18
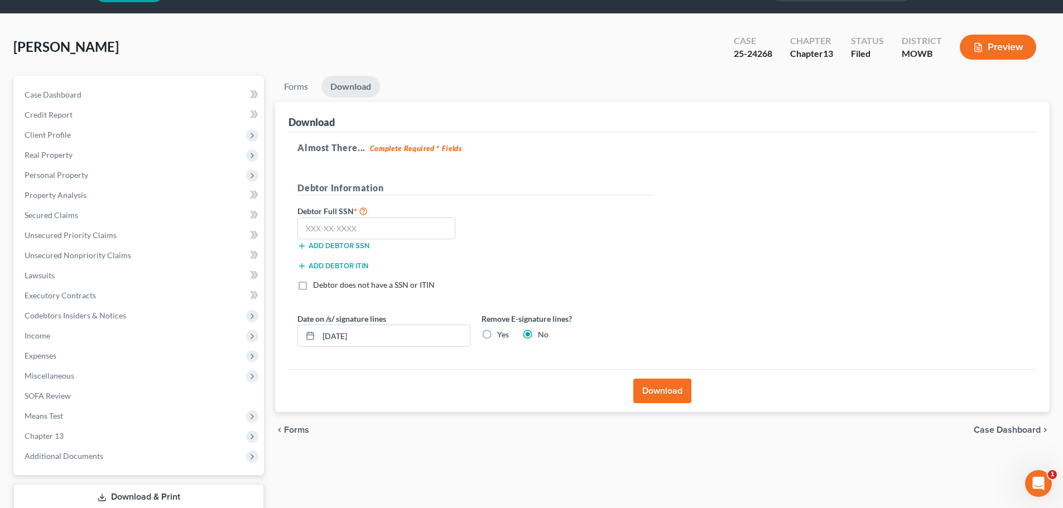
scroll to position [56, 0]
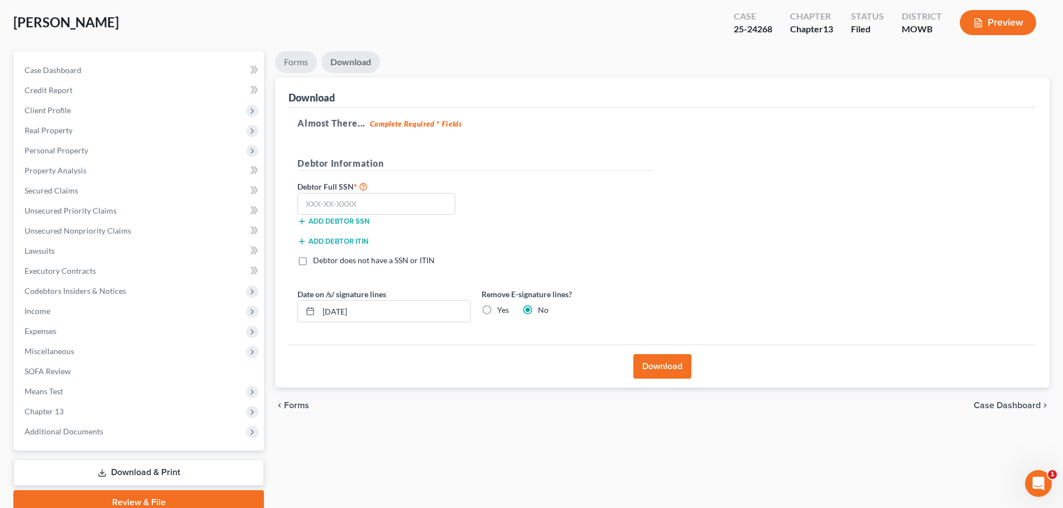
click at [301, 71] on link "Forms" at bounding box center [296, 62] width 42 height 22
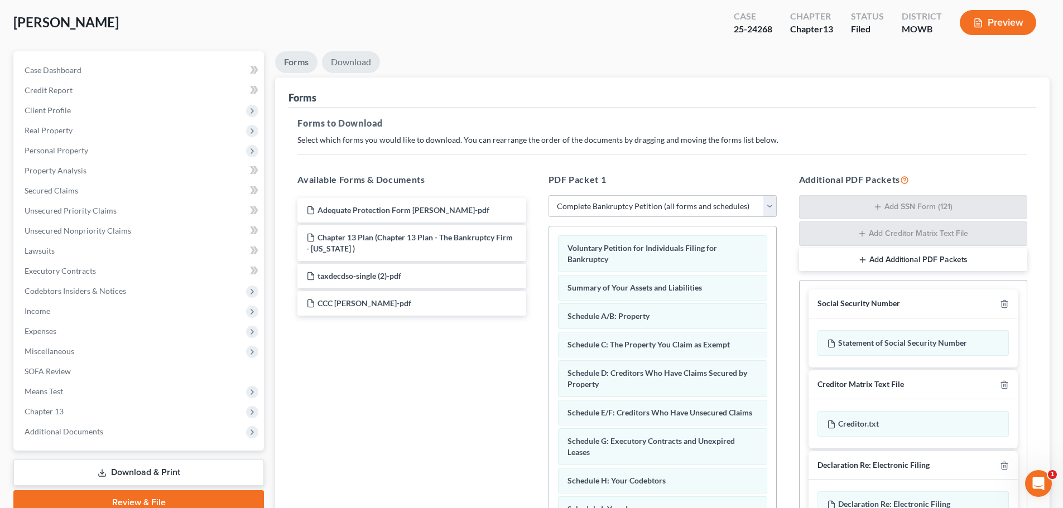
click at [363, 70] on link "Download" at bounding box center [351, 62] width 58 height 22
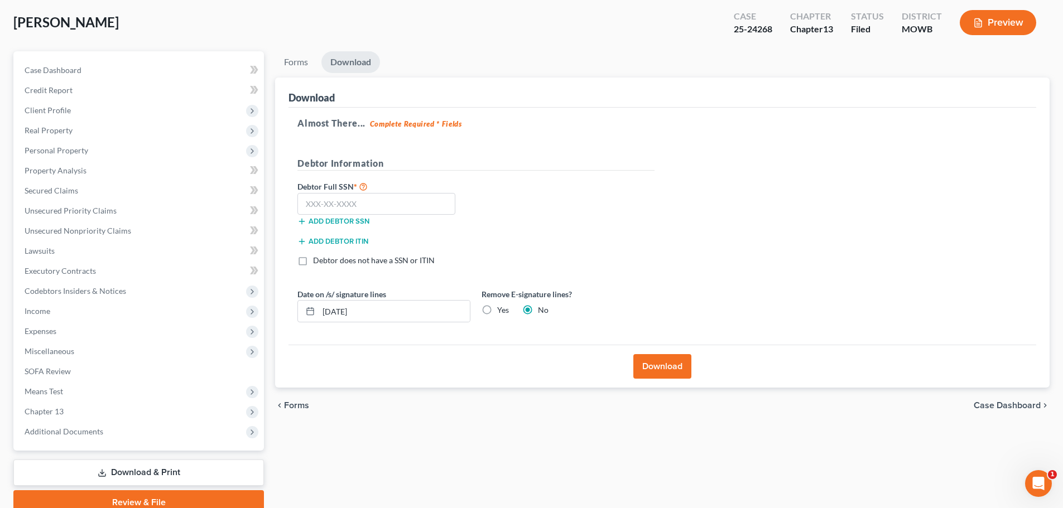
click at [120, 470] on link "Download & Print" at bounding box center [138, 473] width 250 height 26
click at [300, 61] on link "Forms" at bounding box center [296, 62] width 42 height 22
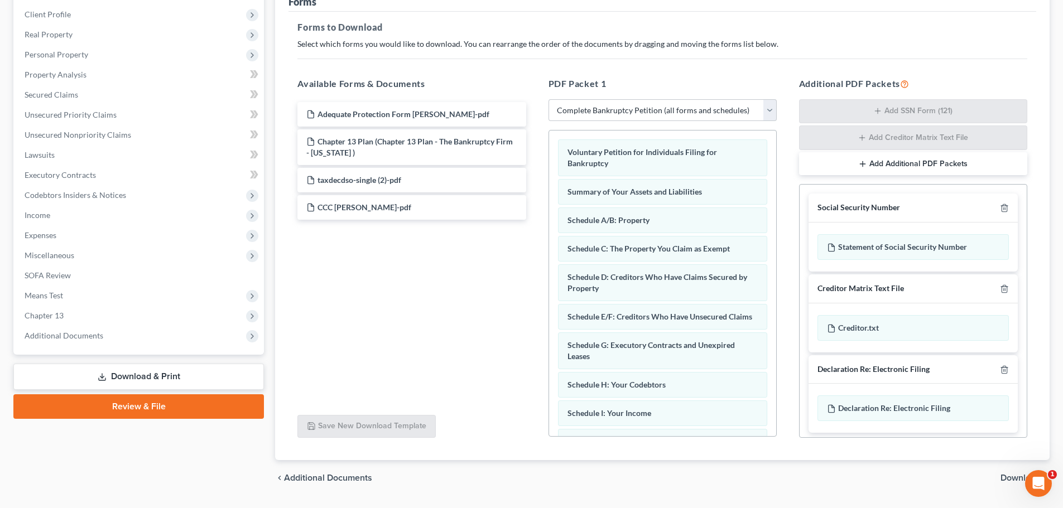
scroll to position [126, 0]
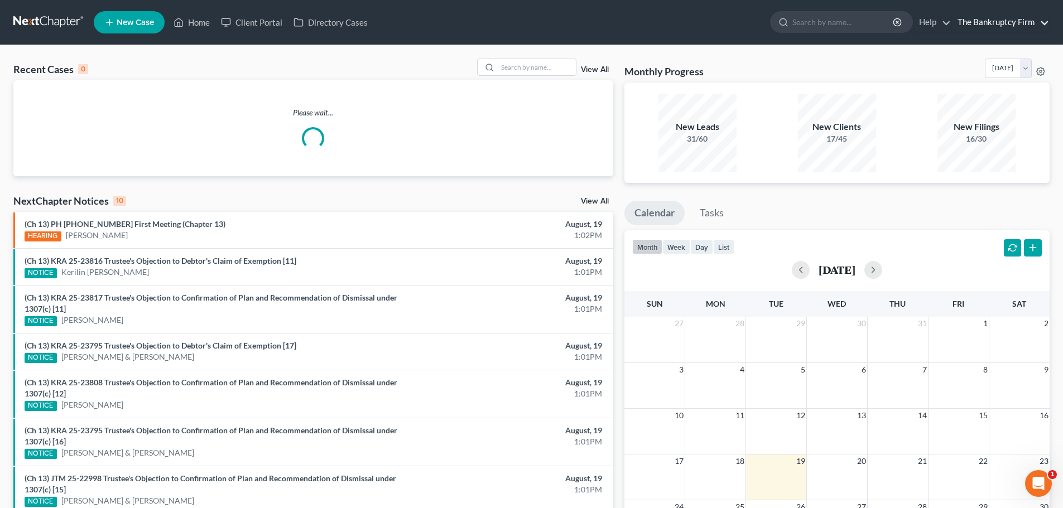
click at [1011, 20] on link "The Bankruptcy Firm" at bounding box center [1000, 22] width 97 height 20
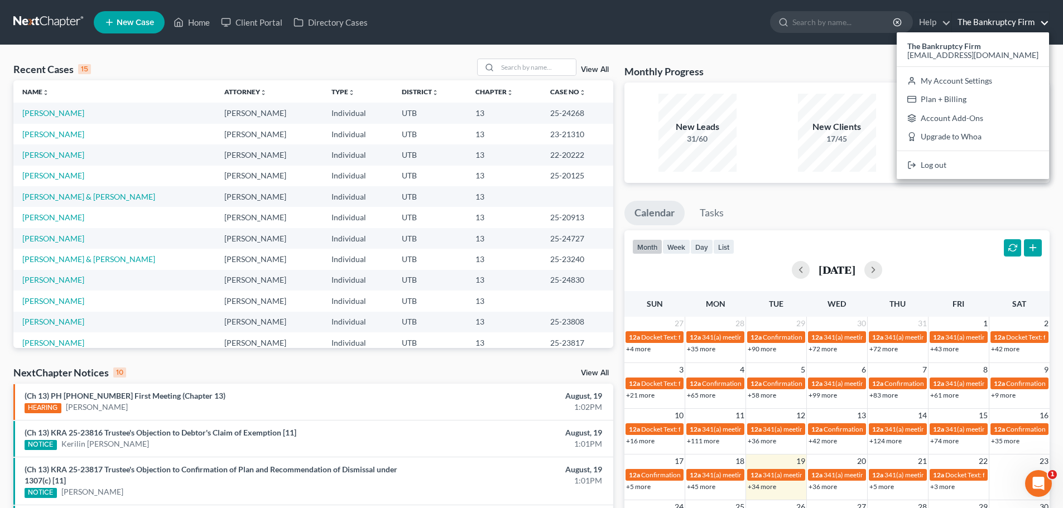
click at [838, 65] on div "Monthly Progress Bankruptcy Bankruptcy August 2025 July 2025 June 2025 May 2025…" at bounding box center [836, 71] width 425 height 24
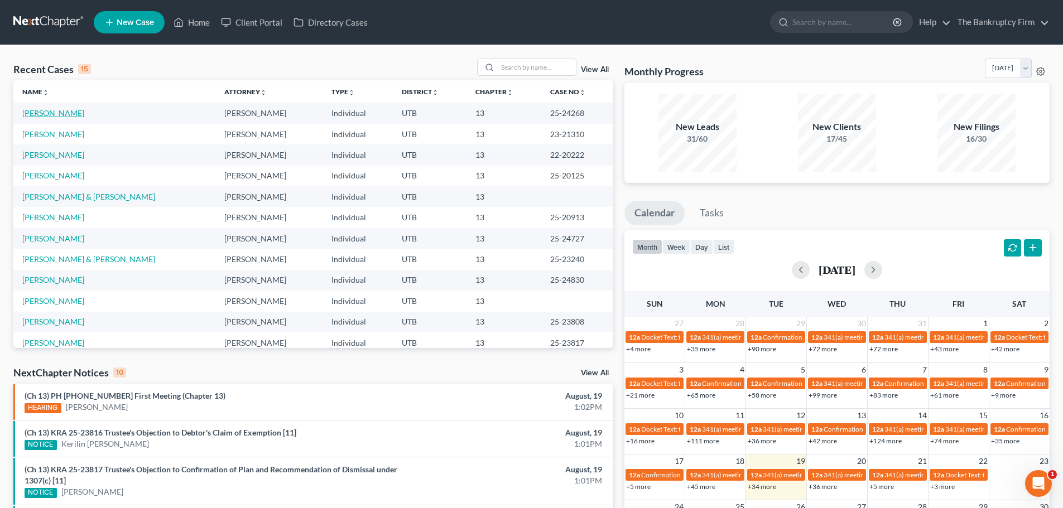
click at [38, 110] on link "[PERSON_NAME]" at bounding box center [53, 112] width 62 height 9
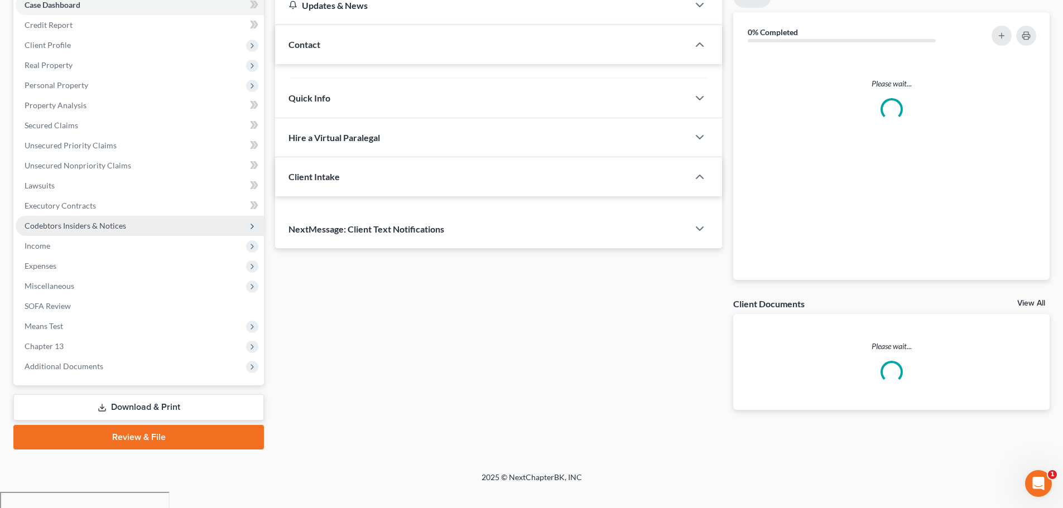
scroll to position [167, 0]
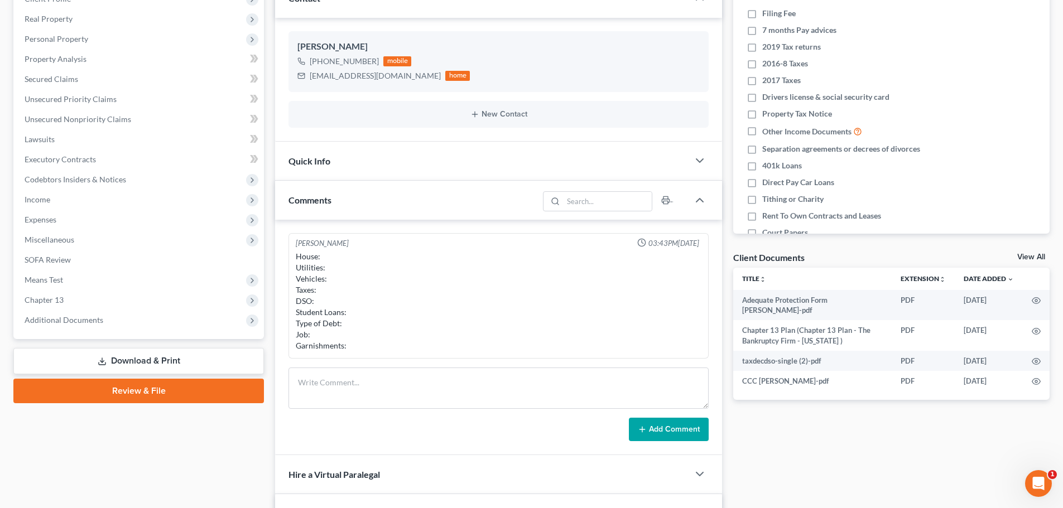
click at [136, 362] on link "Download & Print" at bounding box center [138, 361] width 250 height 26
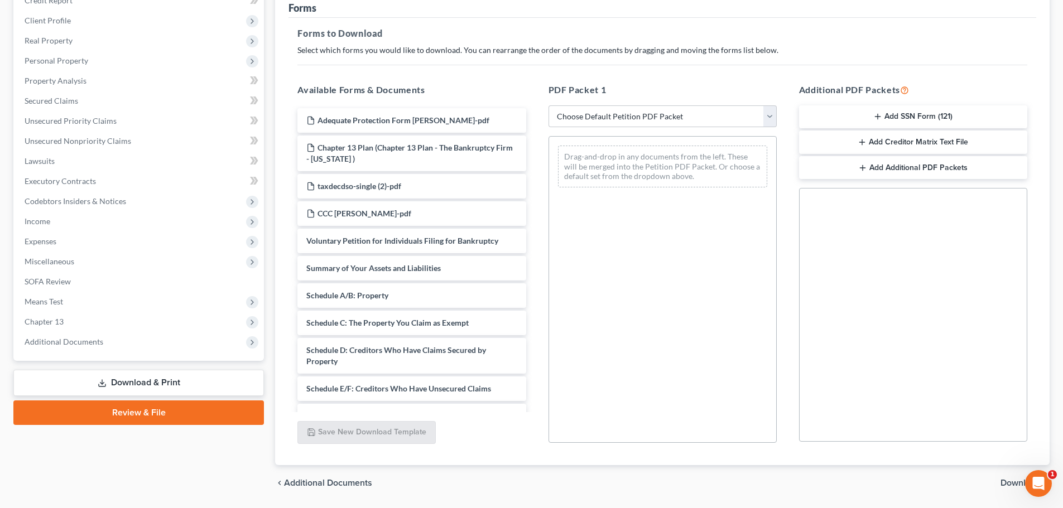
scroll to position [181, 0]
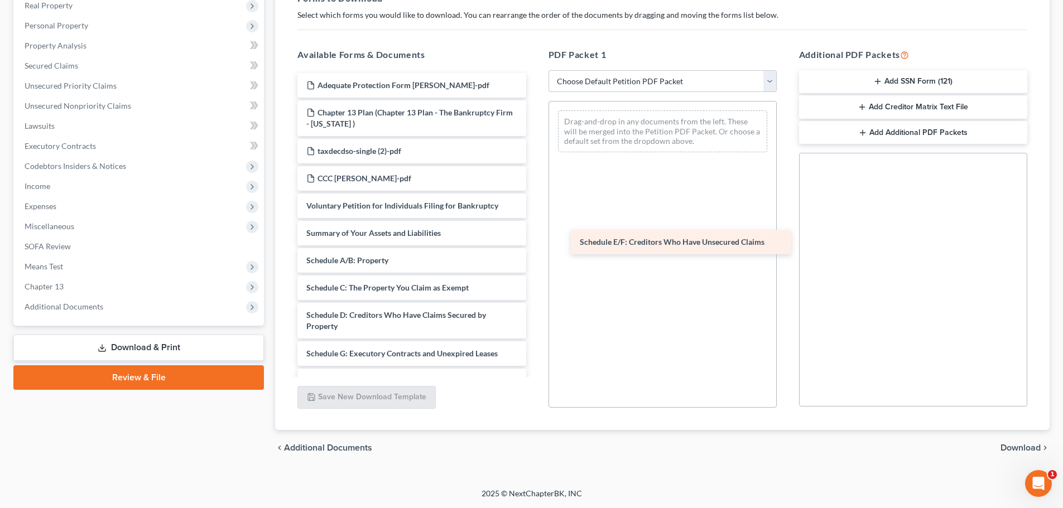
drag, startPoint x: 421, startPoint y: 350, endPoint x: 695, endPoint y: 238, distance: 295.3
click at [534, 238] on div "Schedule E/F: Creditors Who Have Unsecured Claims Adequate Protection Form Carl…" at bounding box center [411, 367] width 246 height 589
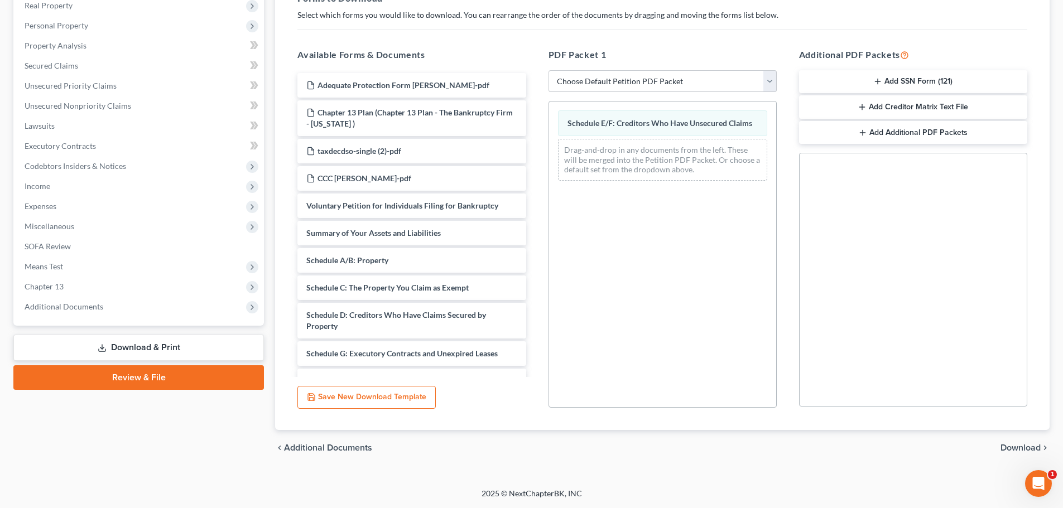
click at [1020, 444] on span "Download" at bounding box center [1020, 448] width 40 height 9
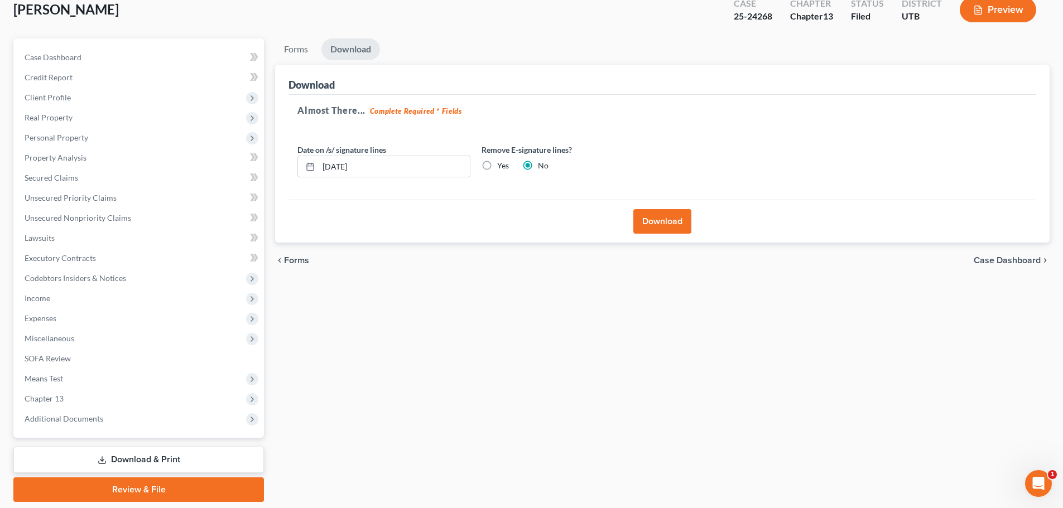
scroll to position [49, 0]
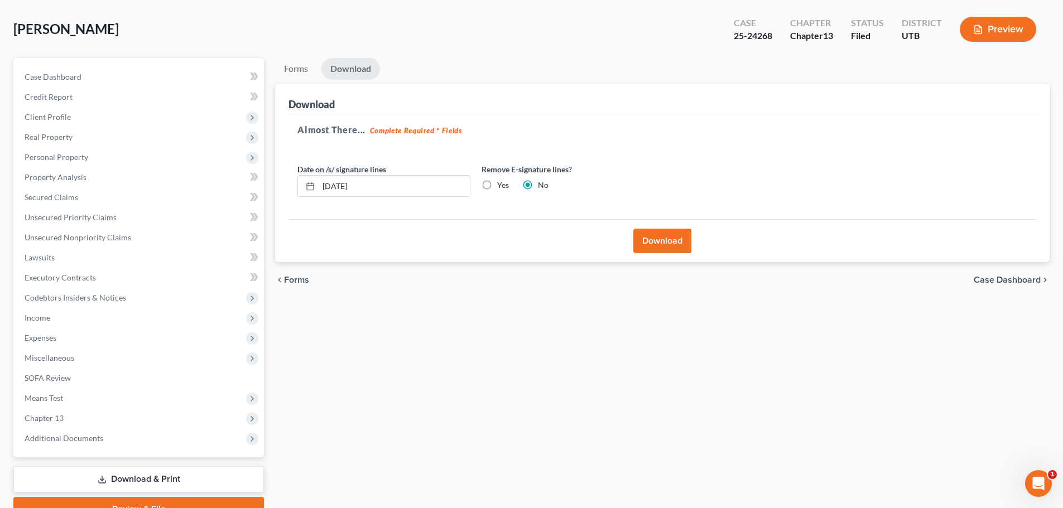
click at [676, 240] on button "Download" at bounding box center [662, 241] width 58 height 25
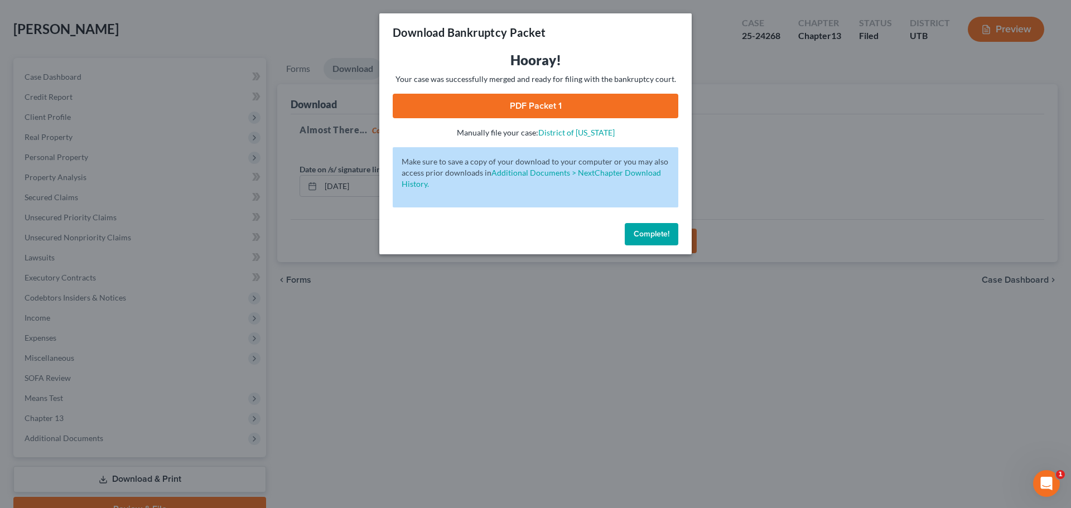
click at [519, 105] on link "PDF Packet 1" at bounding box center [536, 106] width 286 height 25
click at [656, 239] on button "Complete!" at bounding box center [652, 234] width 54 height 22
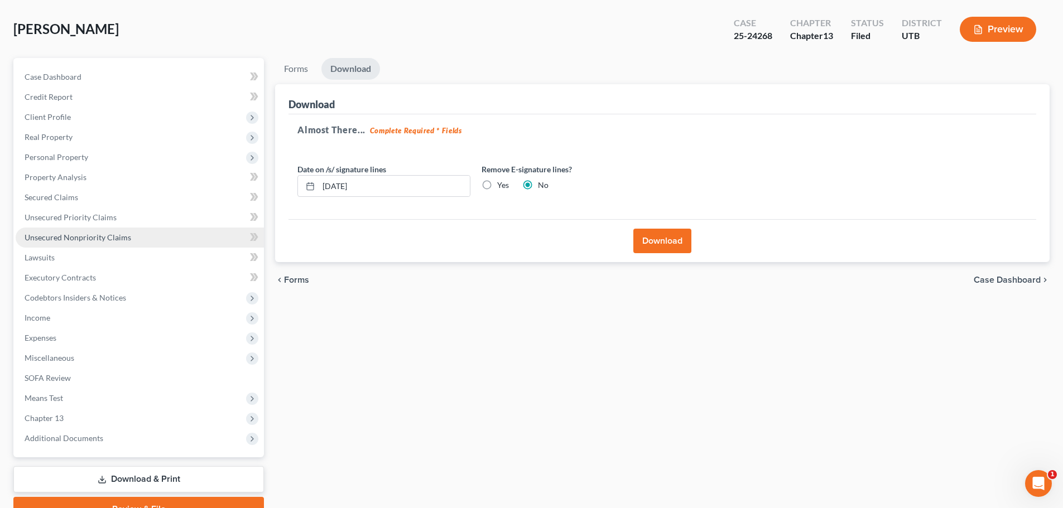
click at [66, 238] on span "Unsecured Nonpriority Claims" at bounding box center [78, 237] width 107 height 9
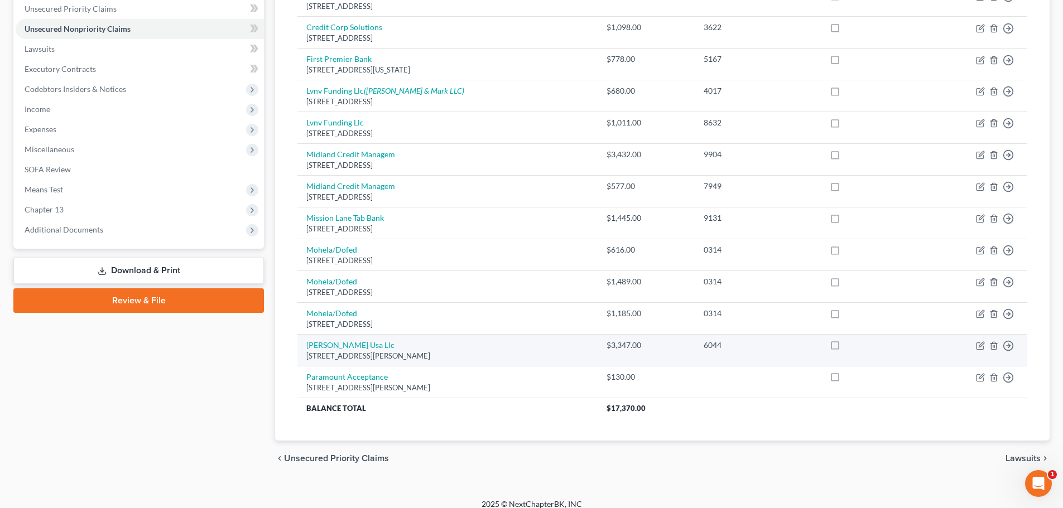
scroll to position [268, 0]
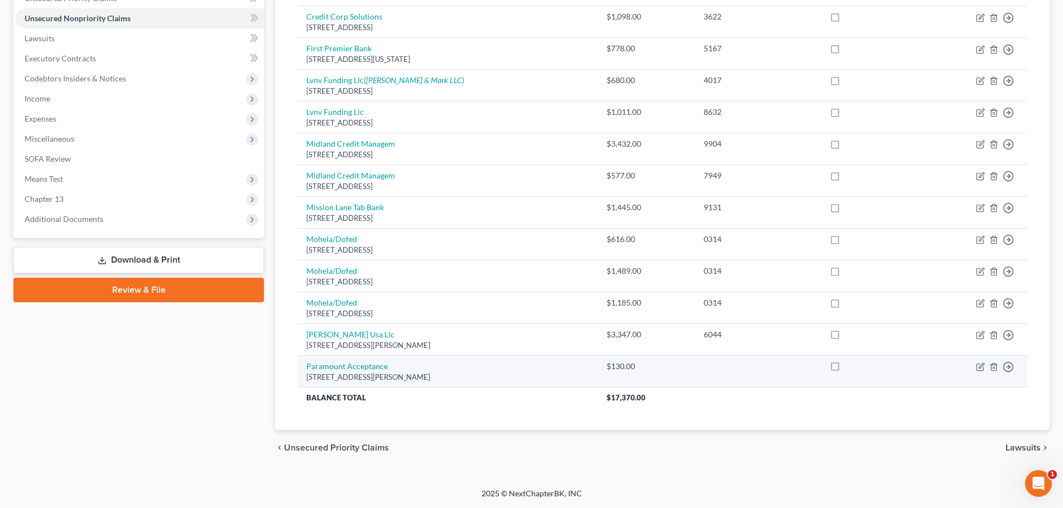
drag, startPoint x: 455, startPoint y: 377, endPoint x: 309, endPoint y: 380, distance: 146.2
click at [309, 380] on div "[STREET_ADDRESS][PERSON_NAME]" at bounding box center [447, 377] width 282 height 11
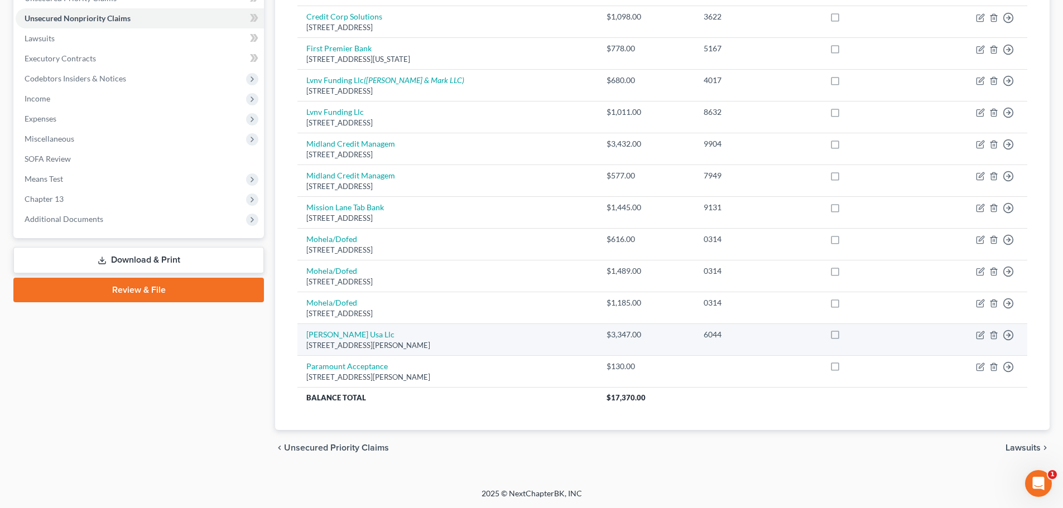
copy div "4725 S. Holliday Blvd., Salt Lake City, UT 84117"
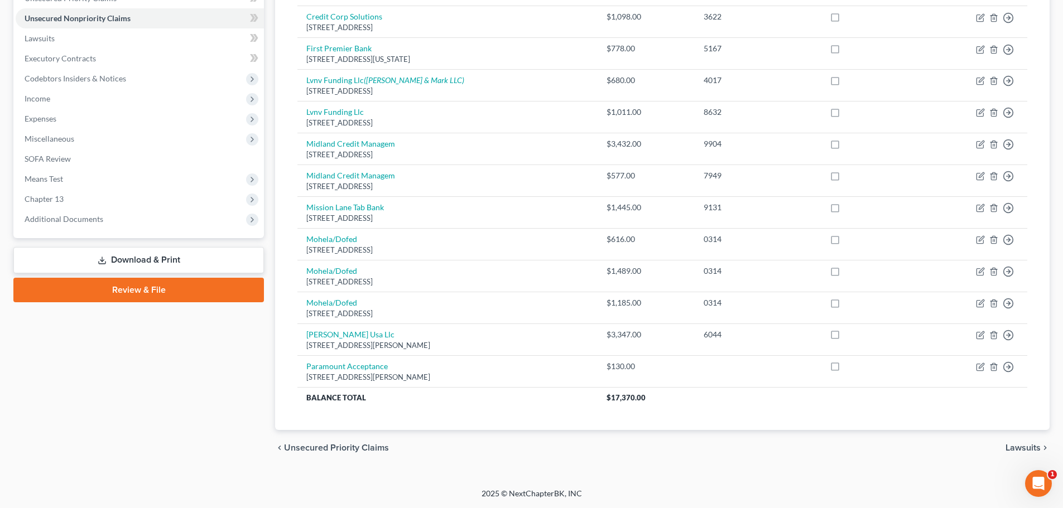
click at [281, 370] on div "Unsecured Nonpriority Claims New Claim Import CSV Export CSV Delete All Credito…" at bounding box center [662, 134] width 774 height 591
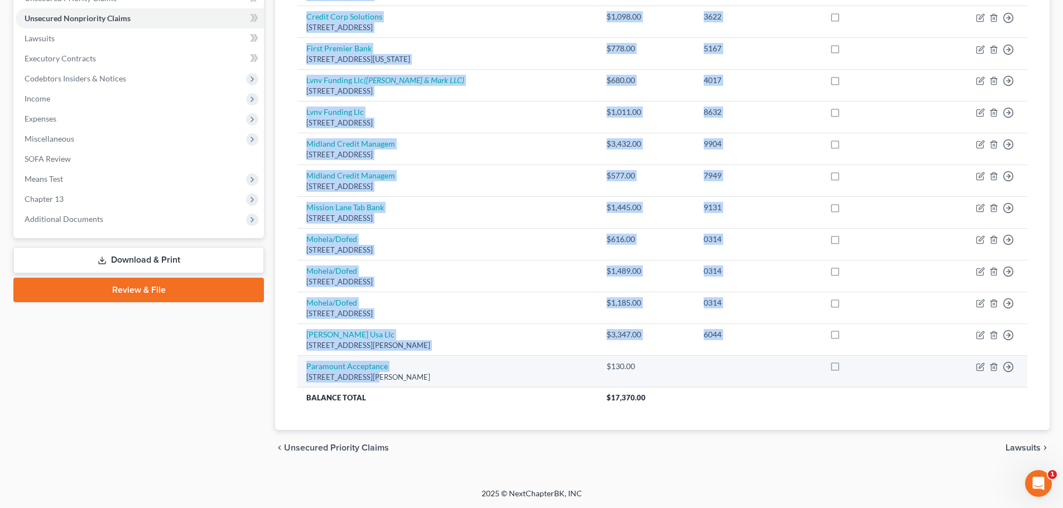
drag, startPoint x: 291, startPoint y: 363, endPoint x: 364, endPoint y: 374, distance: 74.0
click at [364, 374] on div "Creditor expand_more expand_less unfold_more Balance expand_more expand_less un…" at bounding box center [662, 153] width 748 height 554
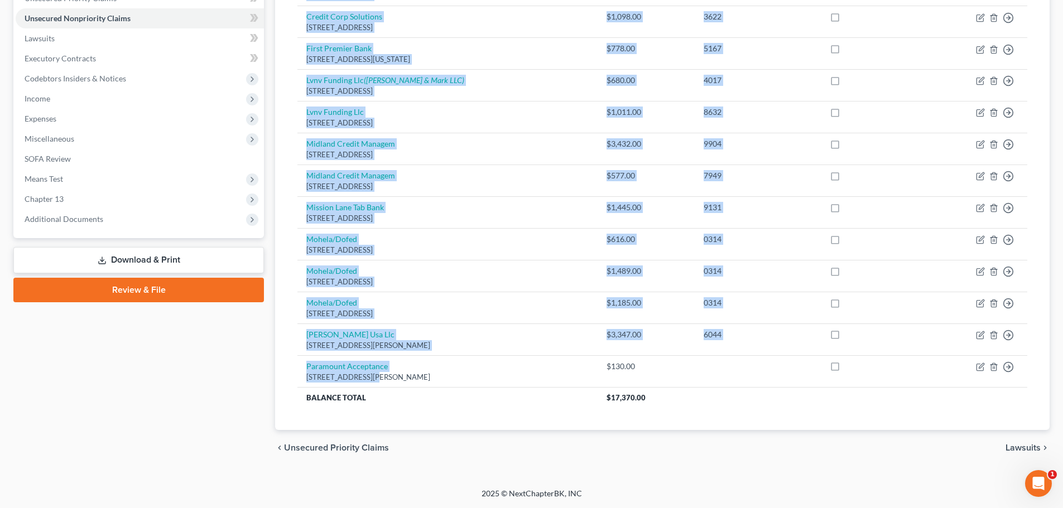
click at [274, 370] on div "Unsecured Nonpriority Claims New Claim Import CSV Export CSV Delete All Credito…" at bounding box center [661, 152] width 785 height 627
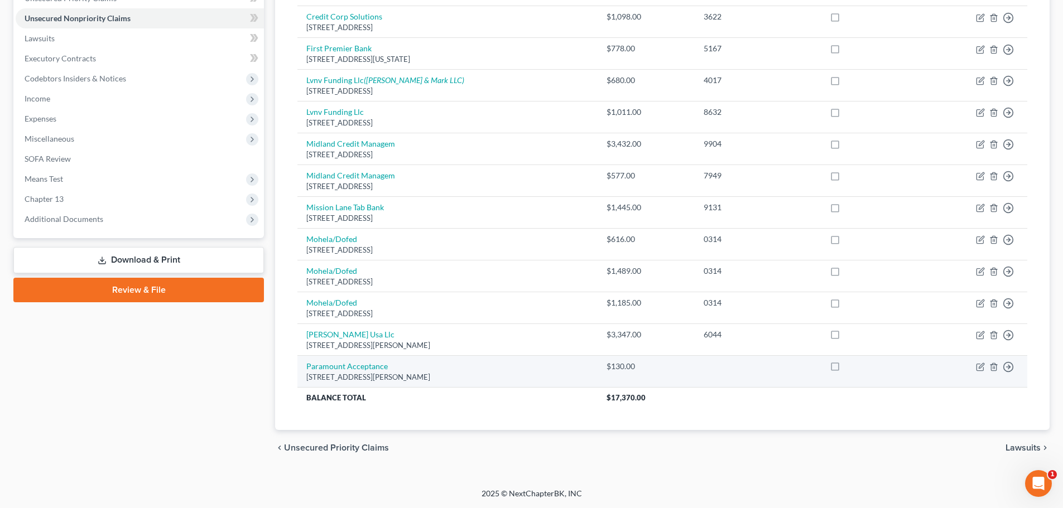
drag, startPoint x: 305, startPoint y: 365, endPoint x: 454, endPoint y: 379, distance: 149.0
click at [454, 379] on td "Paramount Acceptance 4725 S. Holliday Blvd., Salt Lake City, UT 84117-0000" at bounding box center [447, 372] width 300 height 32
copy td "Paramount Acceptance 4725 S. Holliday Blvd., Salt Lake City, UT 84117"
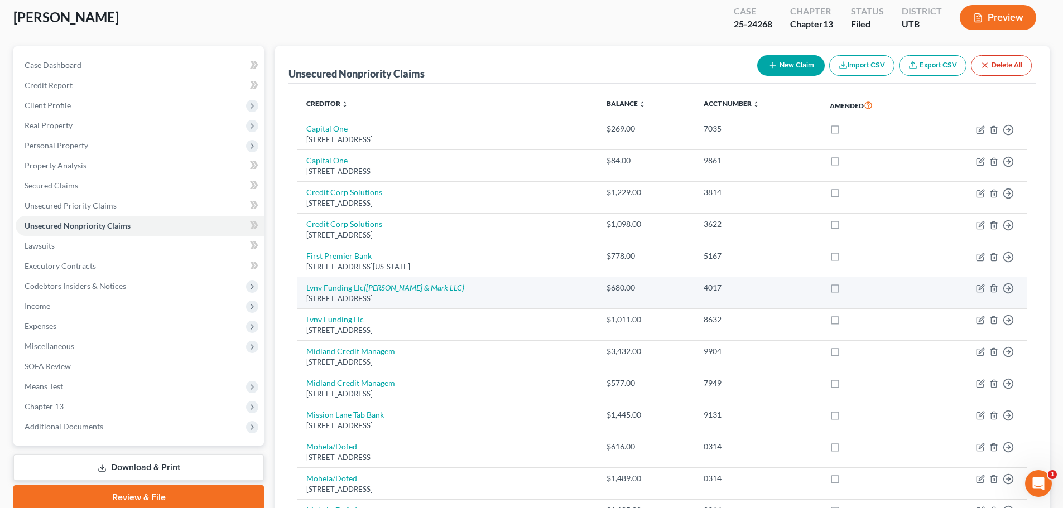
scroll to position [0, 0]
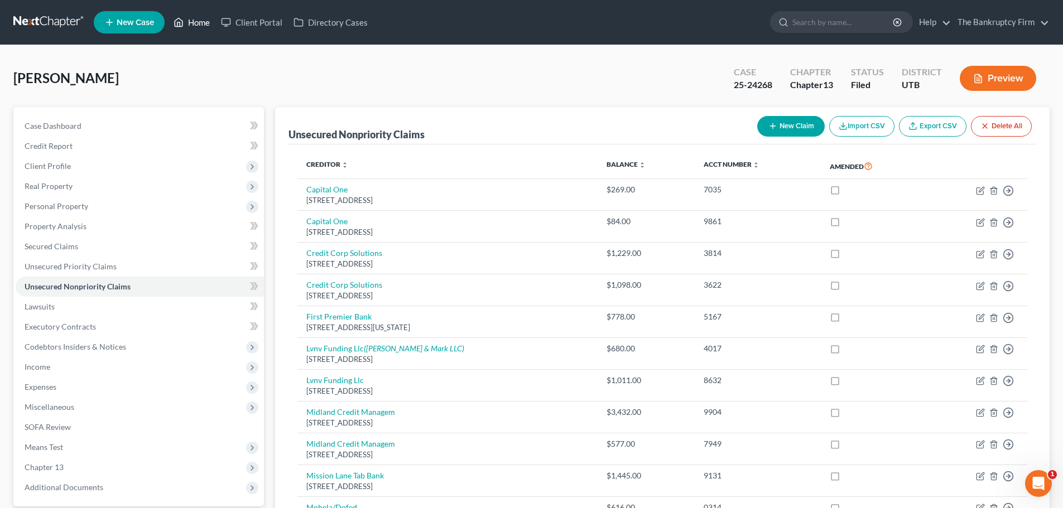
click at [202, 19] on link "Home" at bounding box center [191, 22] width 47 height 20
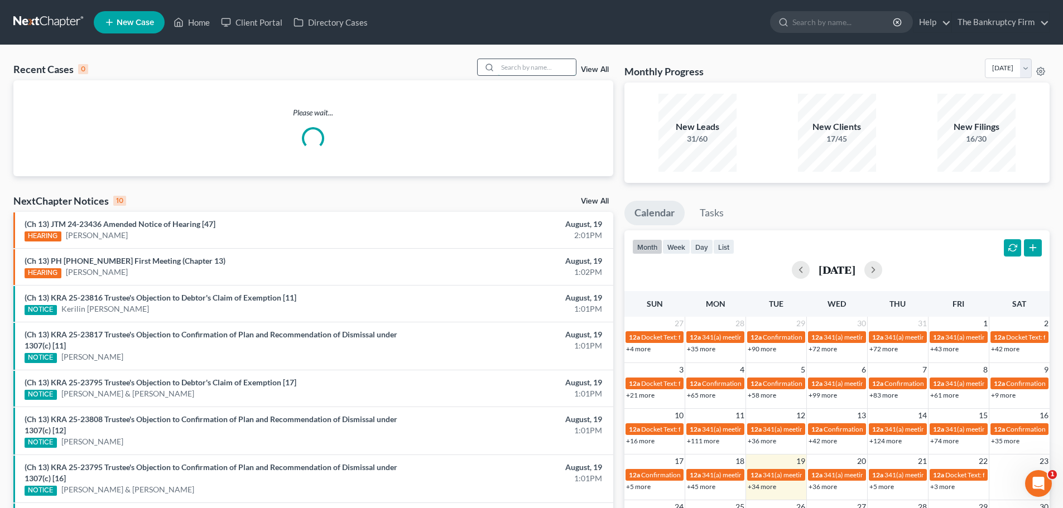
click at [530, 71] on input "search" at bounding box center [537, 67] width 78 height 16
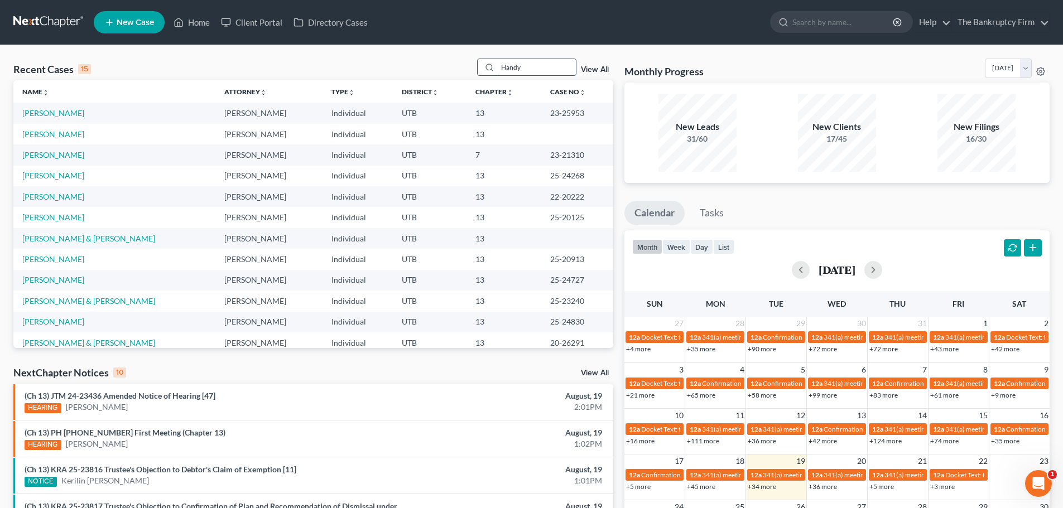
type input "Handy"
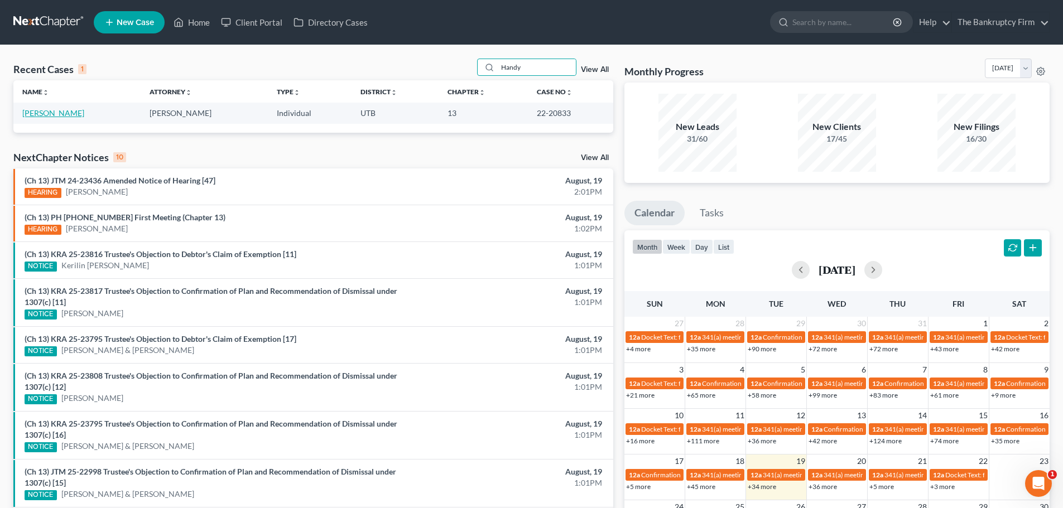
click at [42, 117] on link "Handy, Emma" at bounding box center [53, 112] width 62 height 9
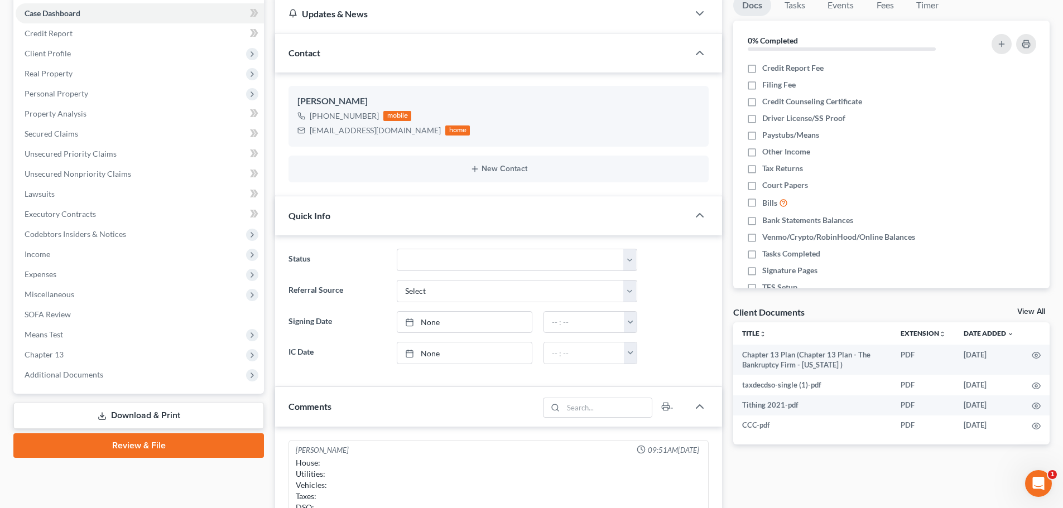
scroll to position [279, 0]
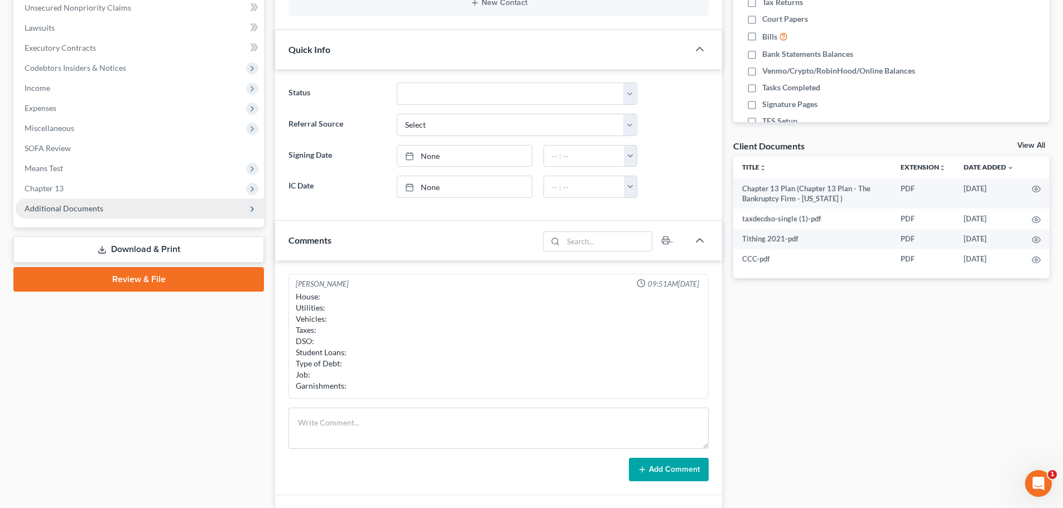
click at [78, 211] on span "Additional Documents" at bounding box center [64, 208] width 79 height 9
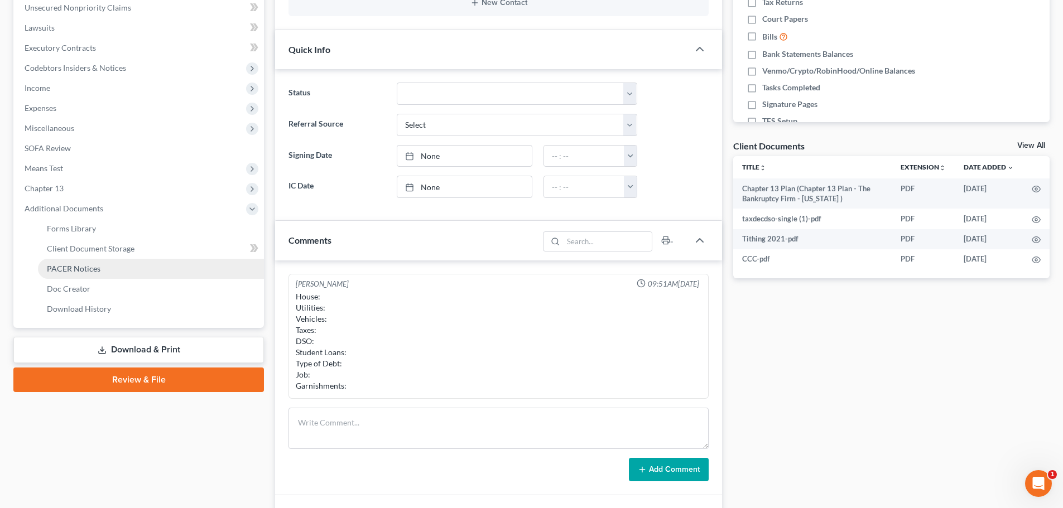
click at [79, 264] on span "PACER Notices" at bounding box center [74, 268] width 54 height 9
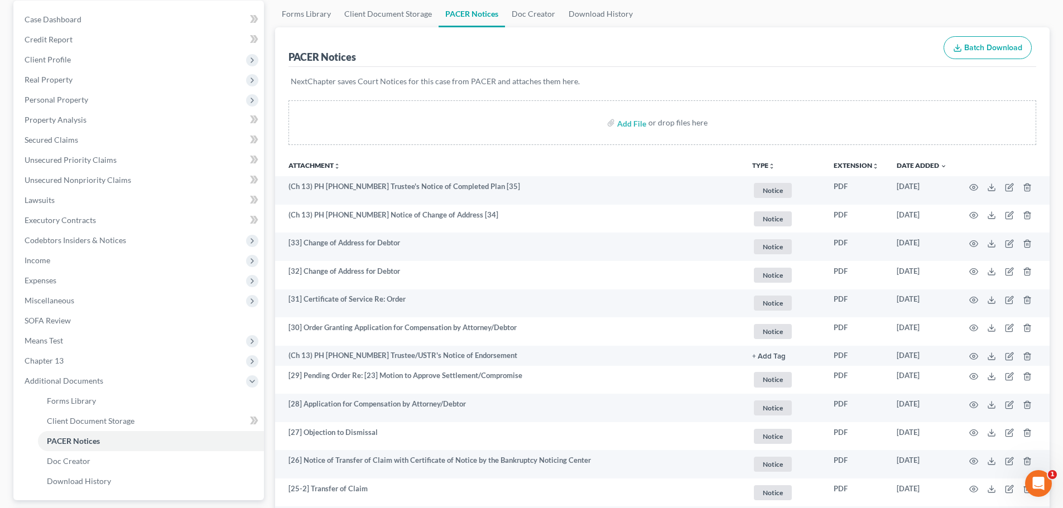
scroll to position [112, 0]
